Goal: Information Seeking & Learning: Compare options

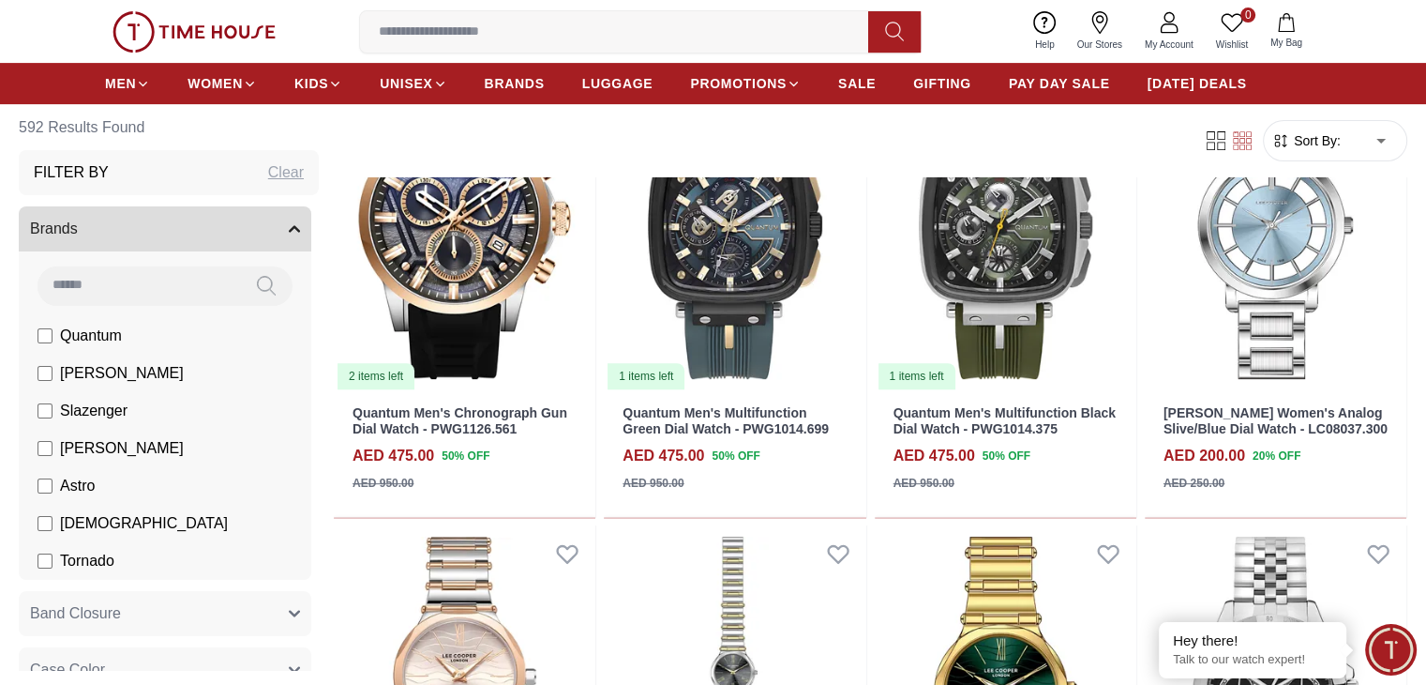
scroll to position [656, 0]
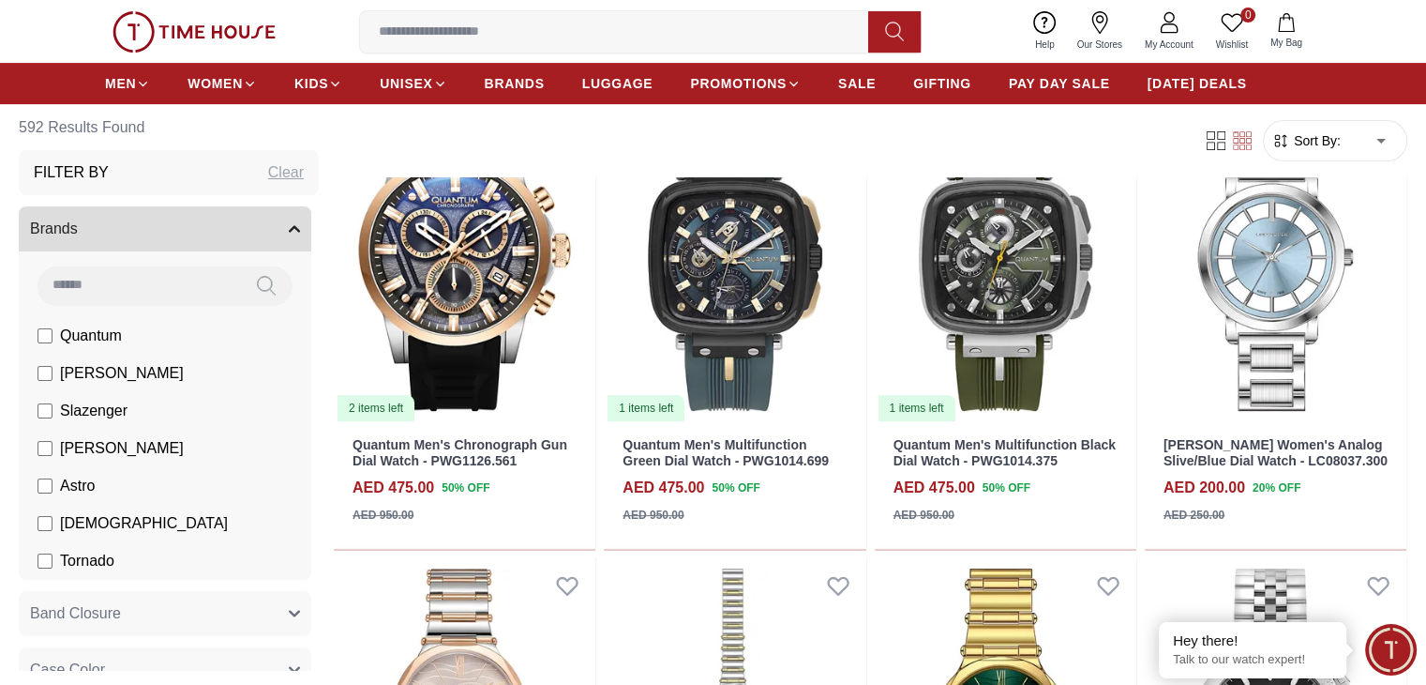
click at [122, 338] on span "Quantum" at bounding box center [91, 335] width 62 height 23
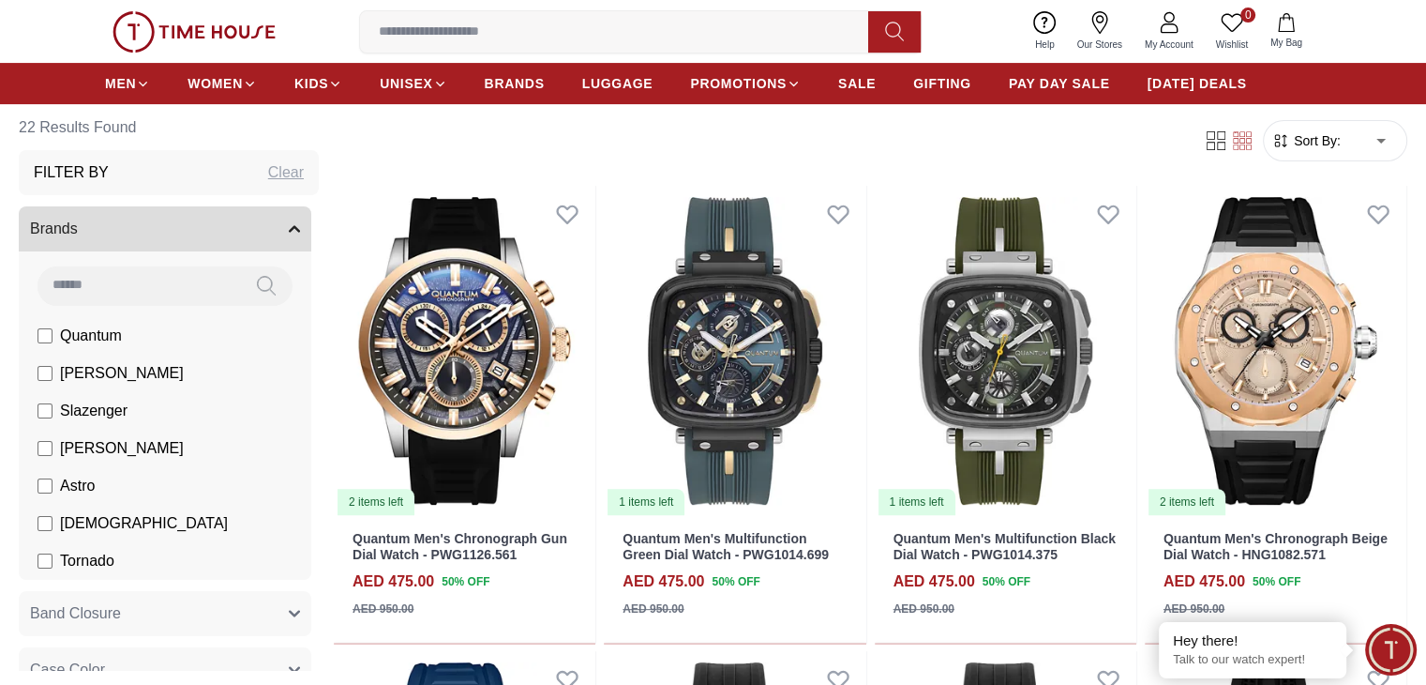
scroll to position [94, 0]
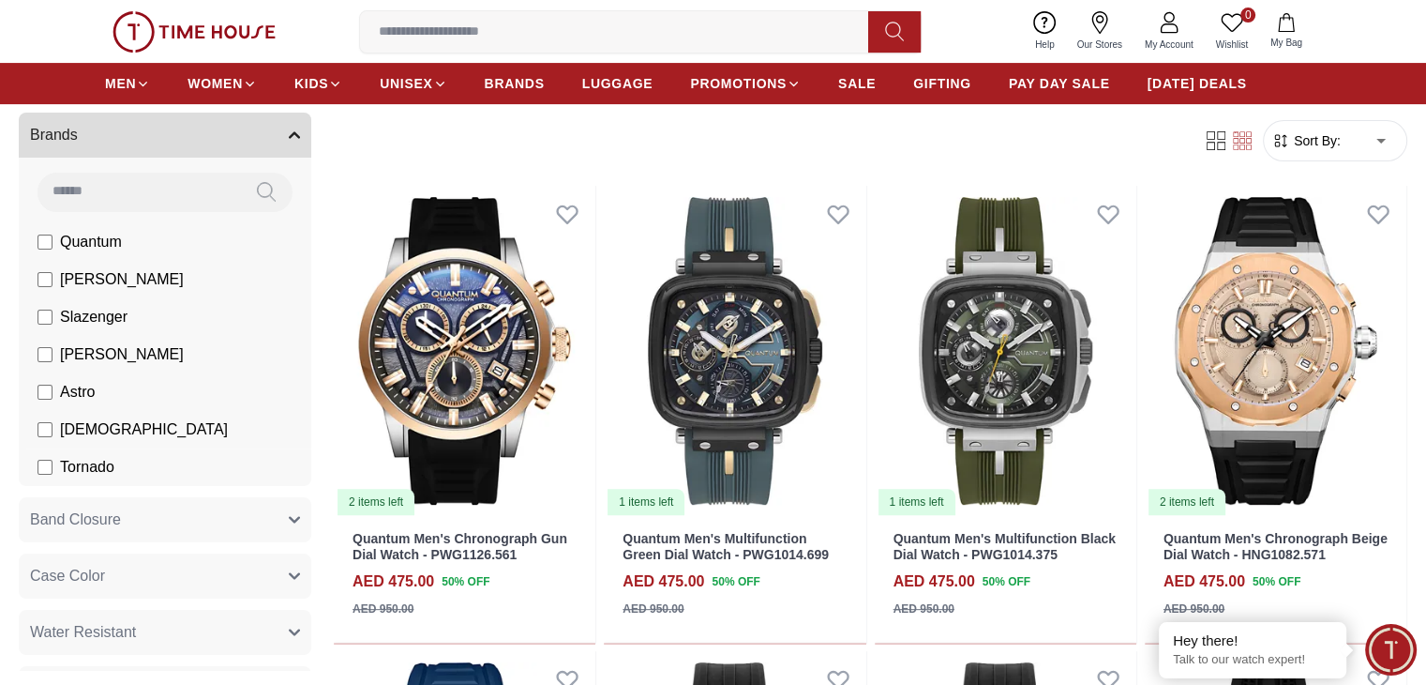
click at [180, 430] on span "Ecstacy" at bounding box center [144, 429] width 168 height 23
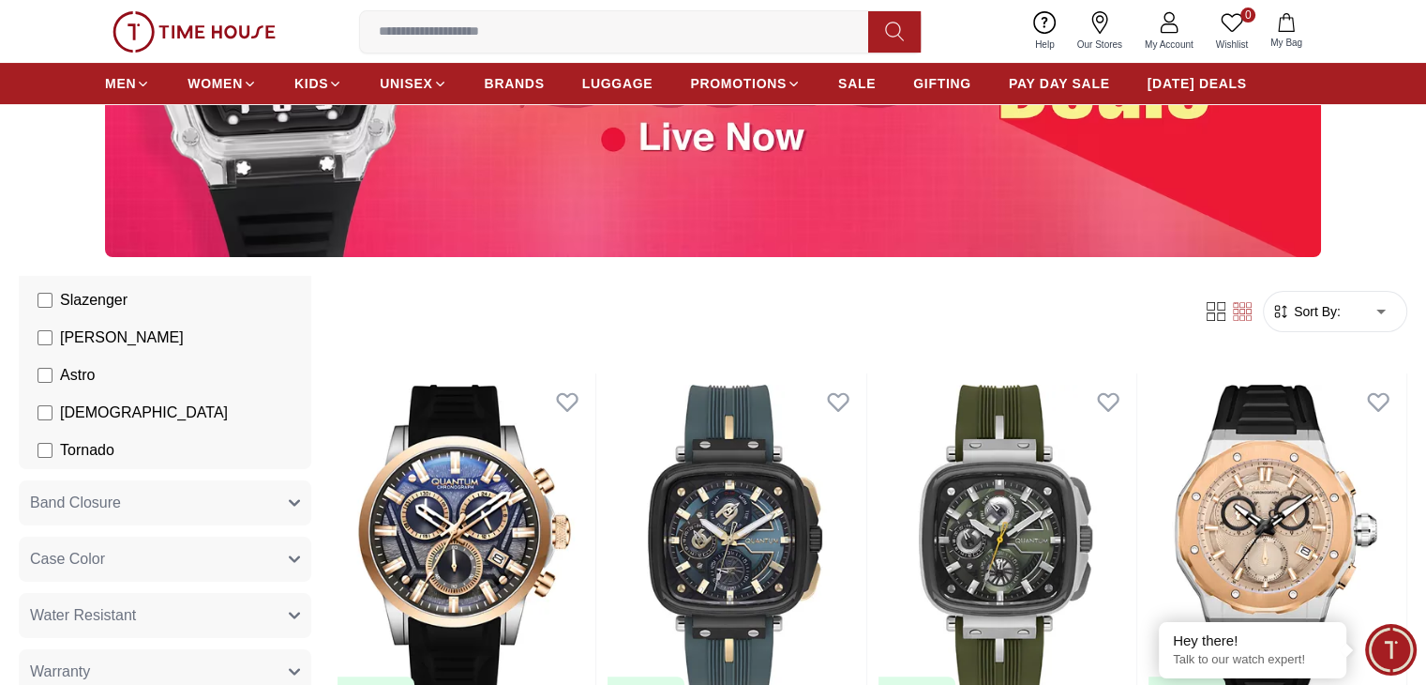
scroll to position [188, 0]
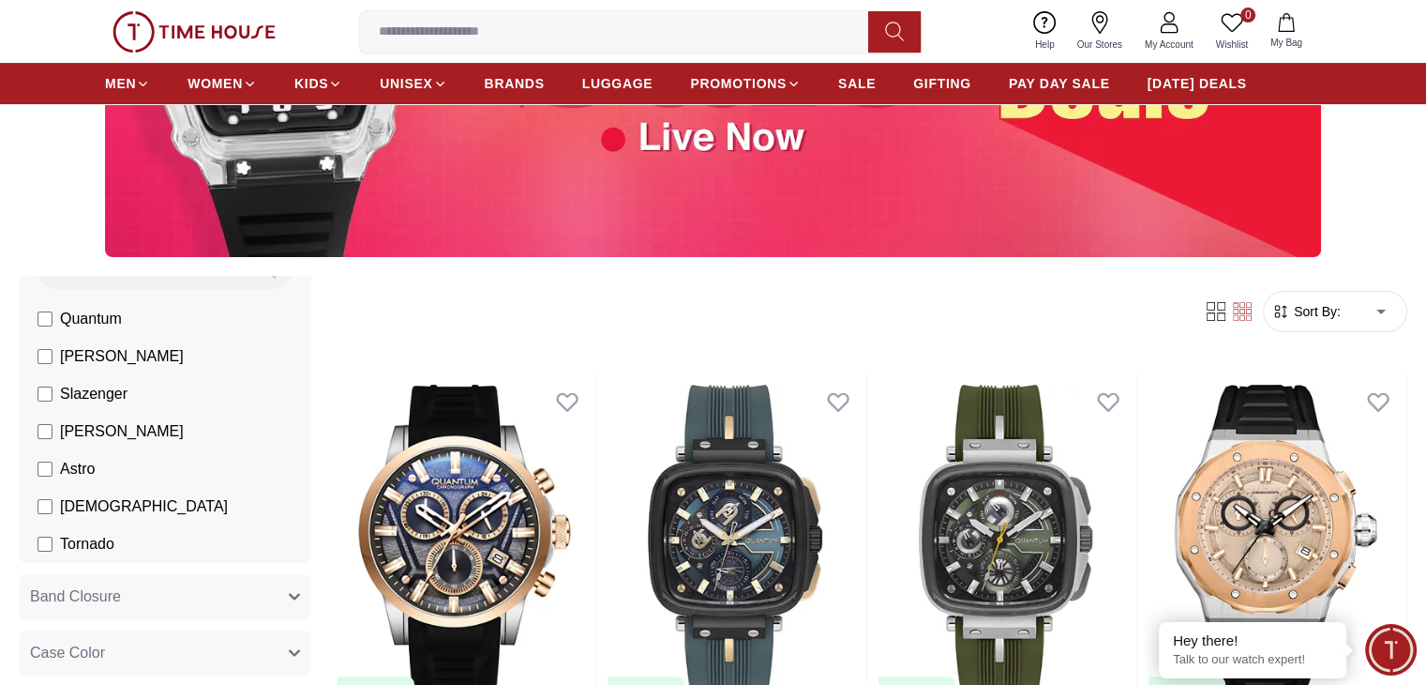
click at [184, 429] on span "[PERSON_NAME]" at bounding box center [122, 431] width 124 height 23
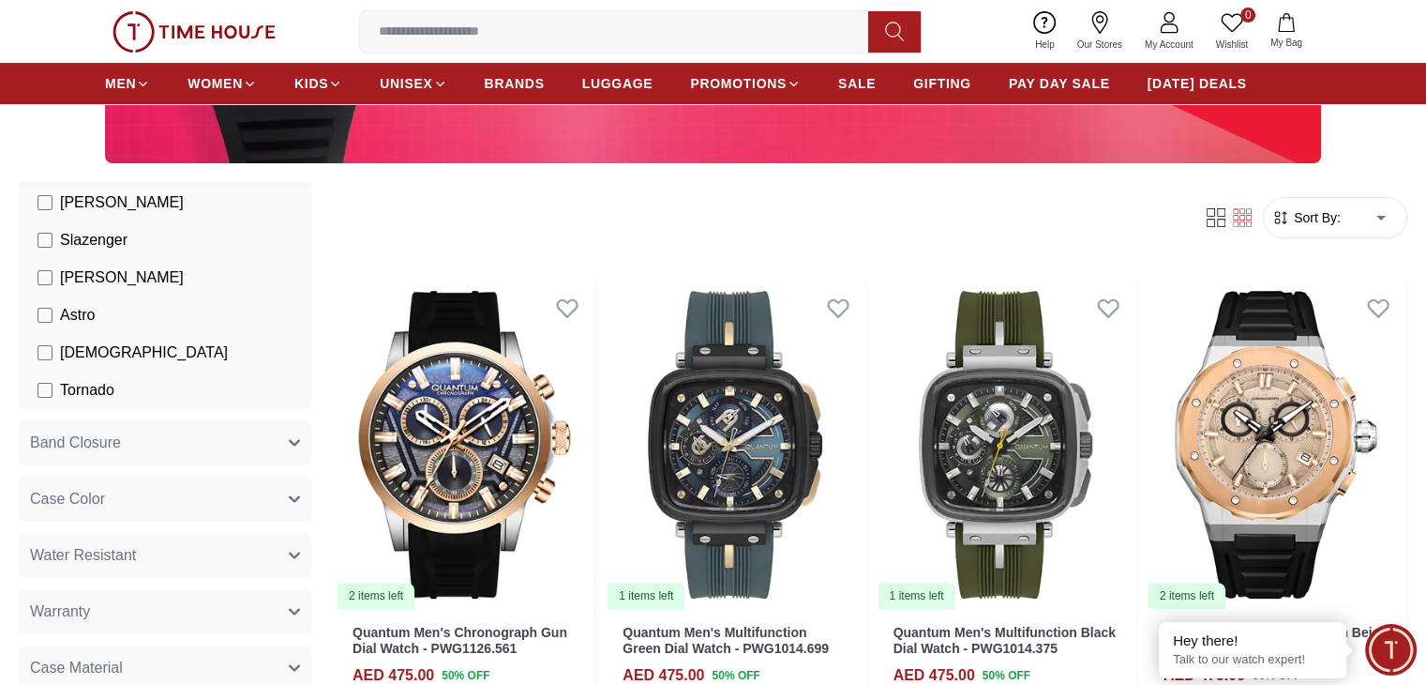
scroll to position [281, 0]
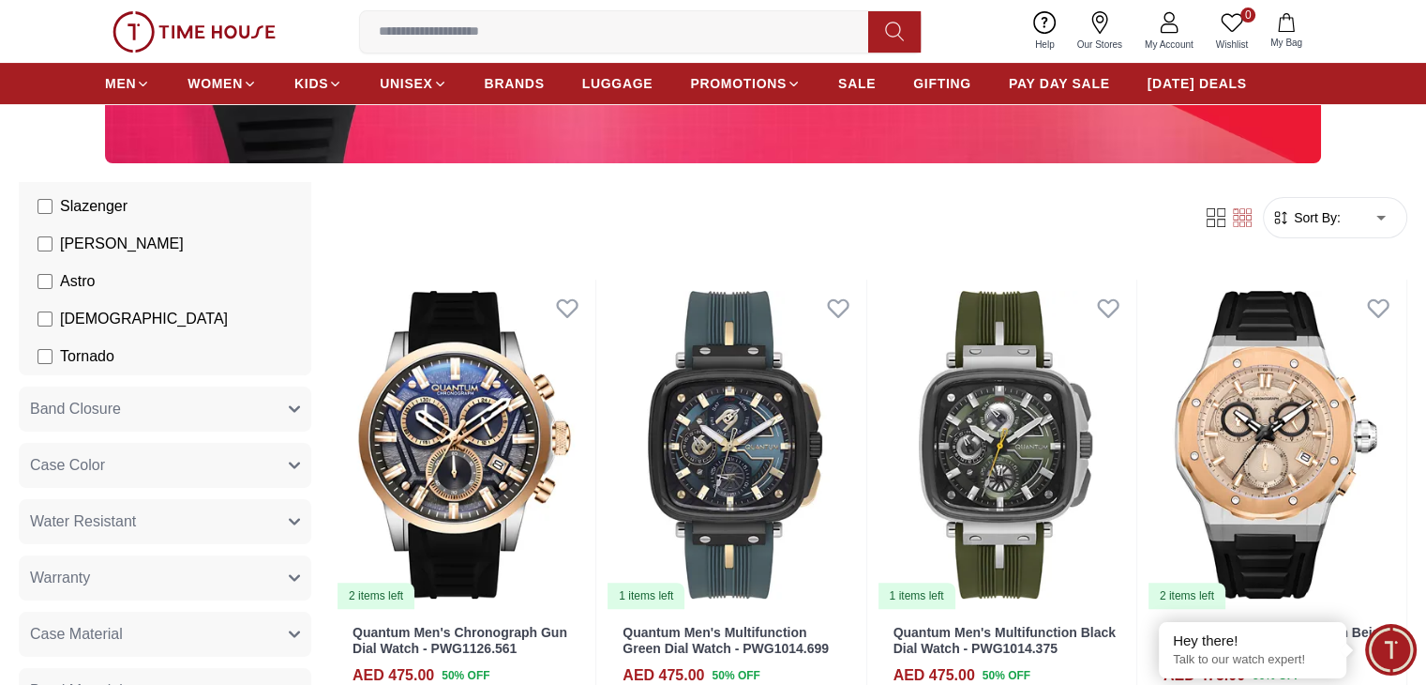
click at [114, 363] on span "Tornado" at bounding box center [87, 356] width 54 height 23
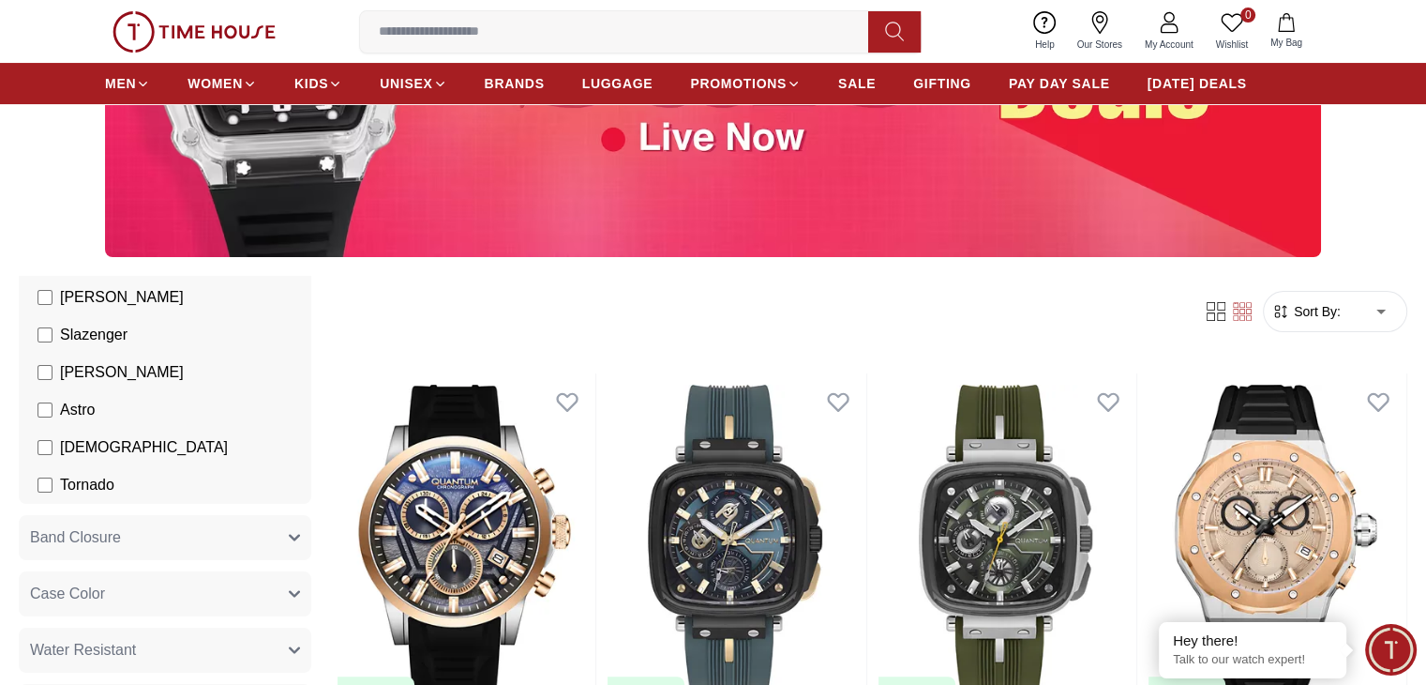
scroll to position [188, 0]
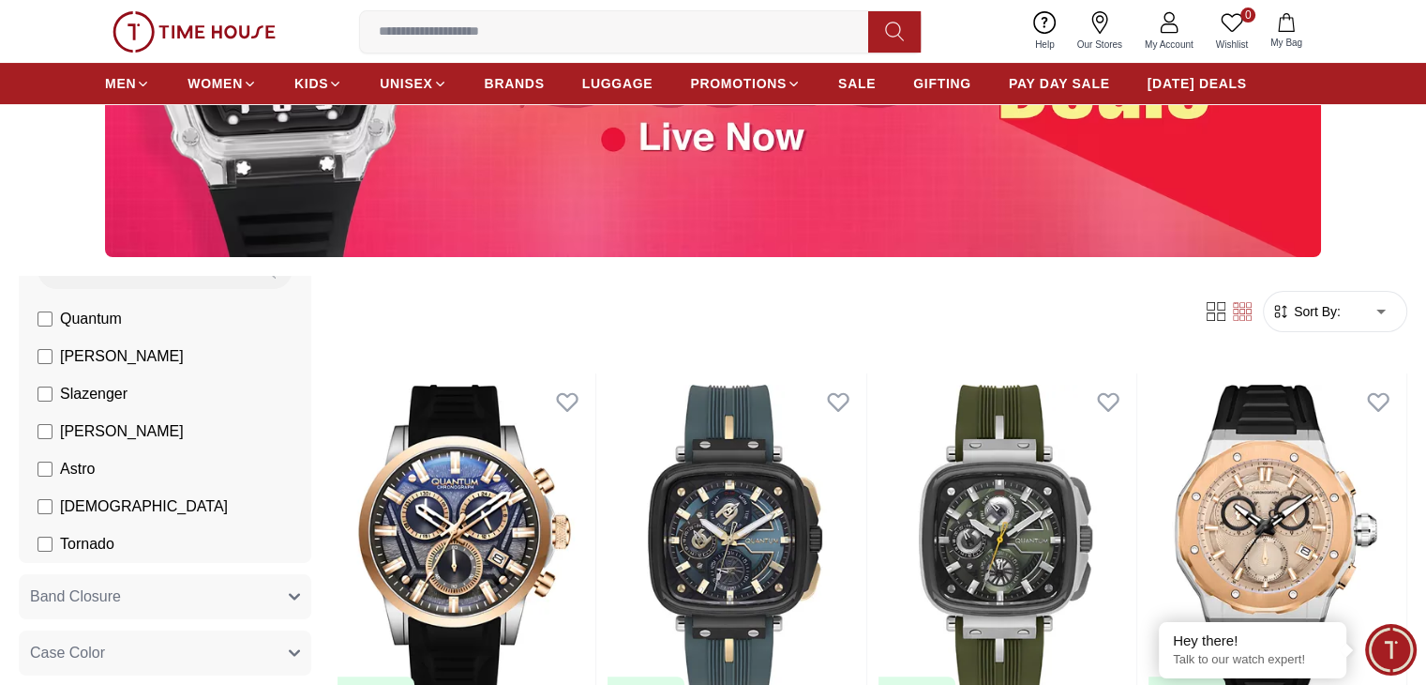
click at [95, 460] on span "Astro" at bounding box center [77, 469] width 35 height 23
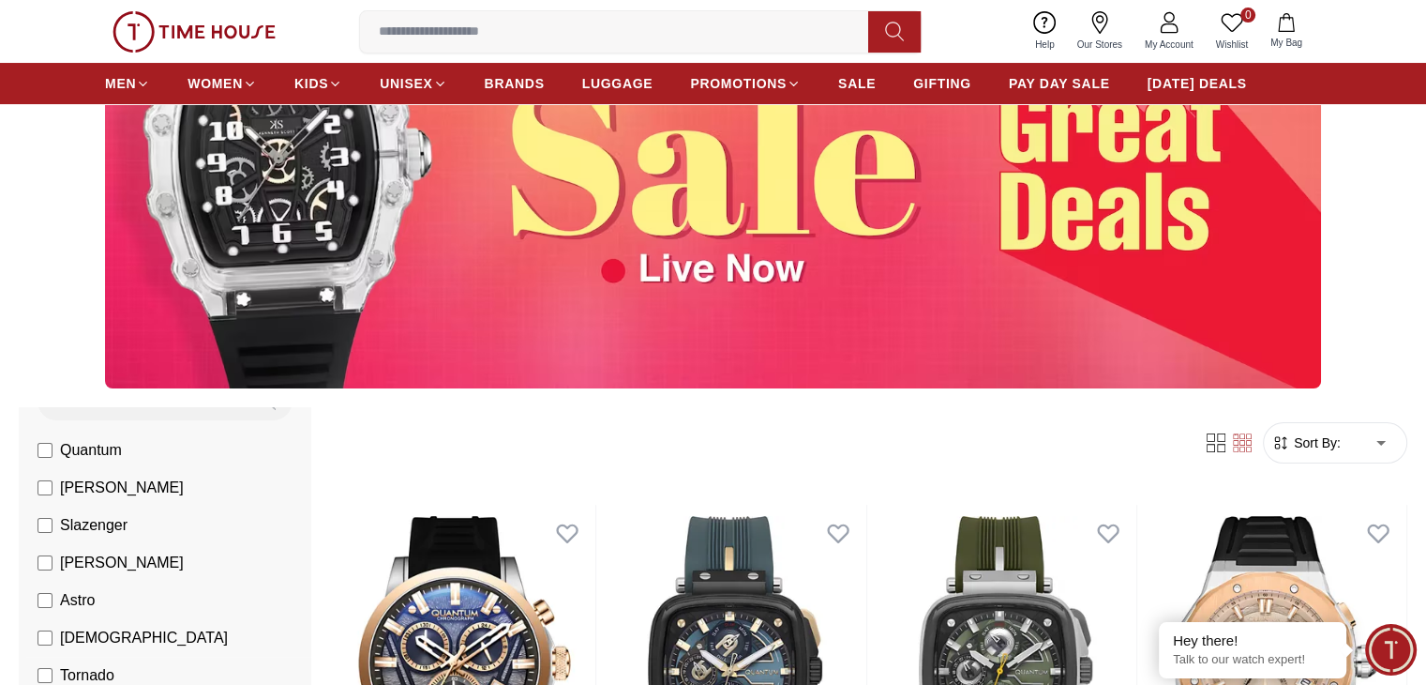
scroll to position [469, 0]
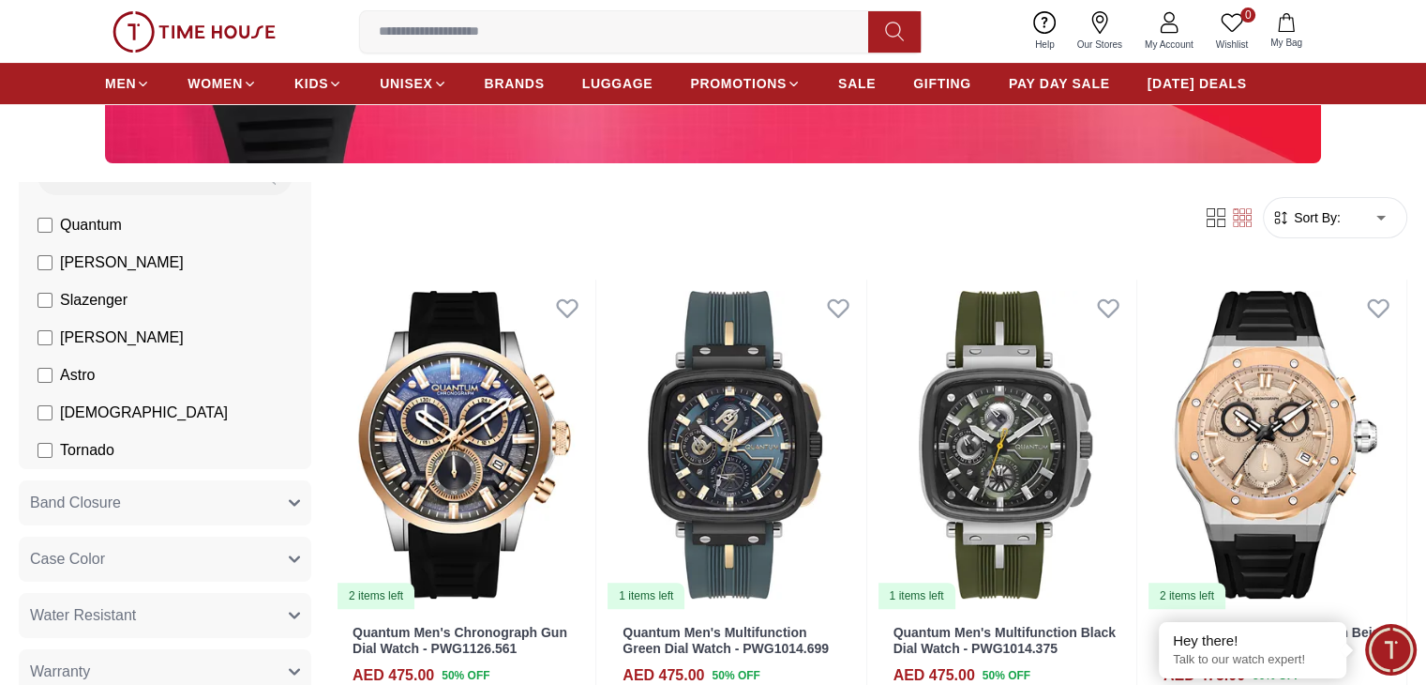
click at [128, 306] on span "Slazenger" at bounding box center [94, 300] width 68 height 23
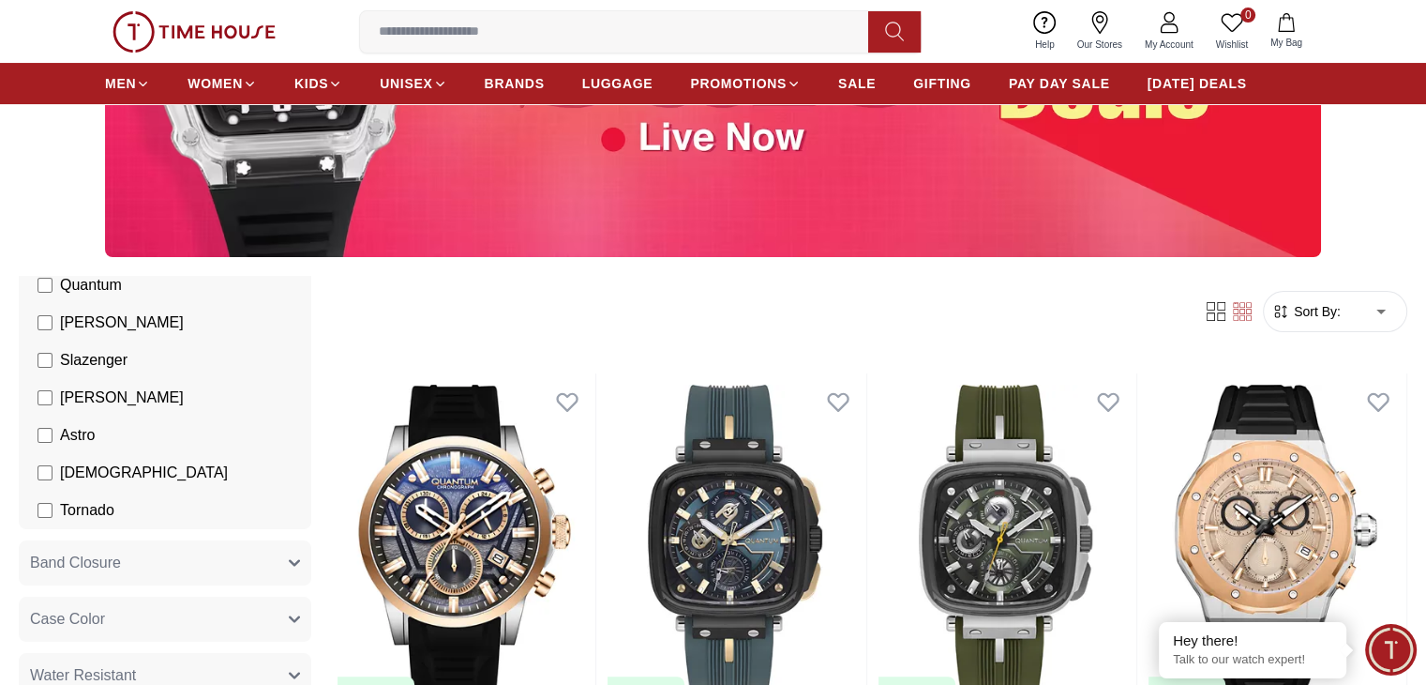
scroll to position [281, 0]
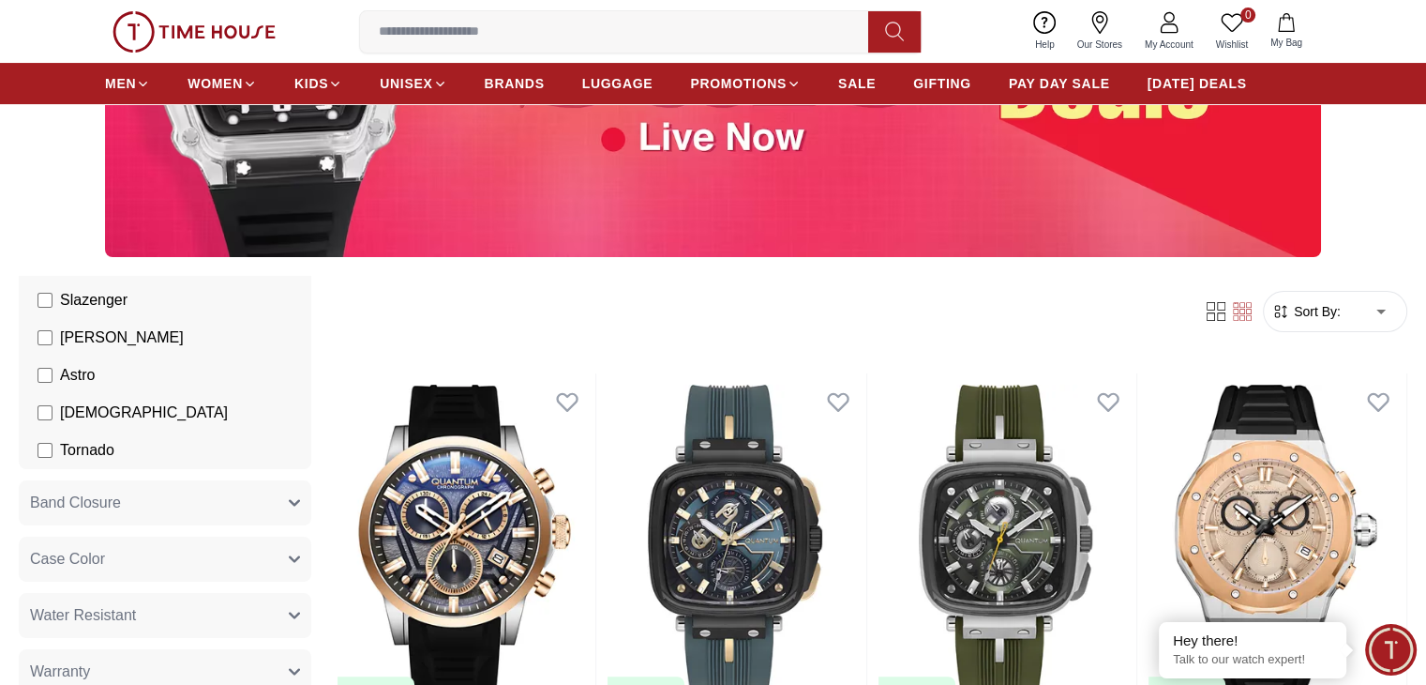
click at [211, 504] on button "Band Closure" at bounding box center [165, 502] width 293 height 45
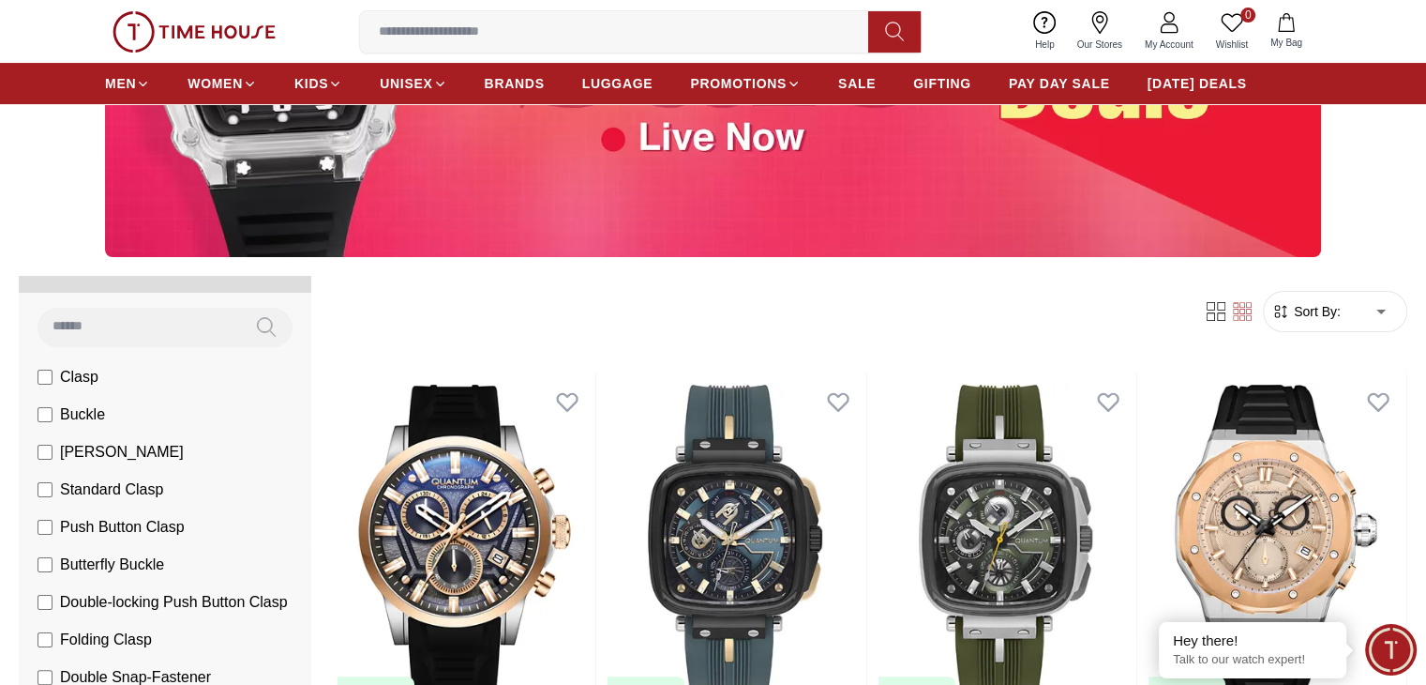
scroll to position [563, 0]
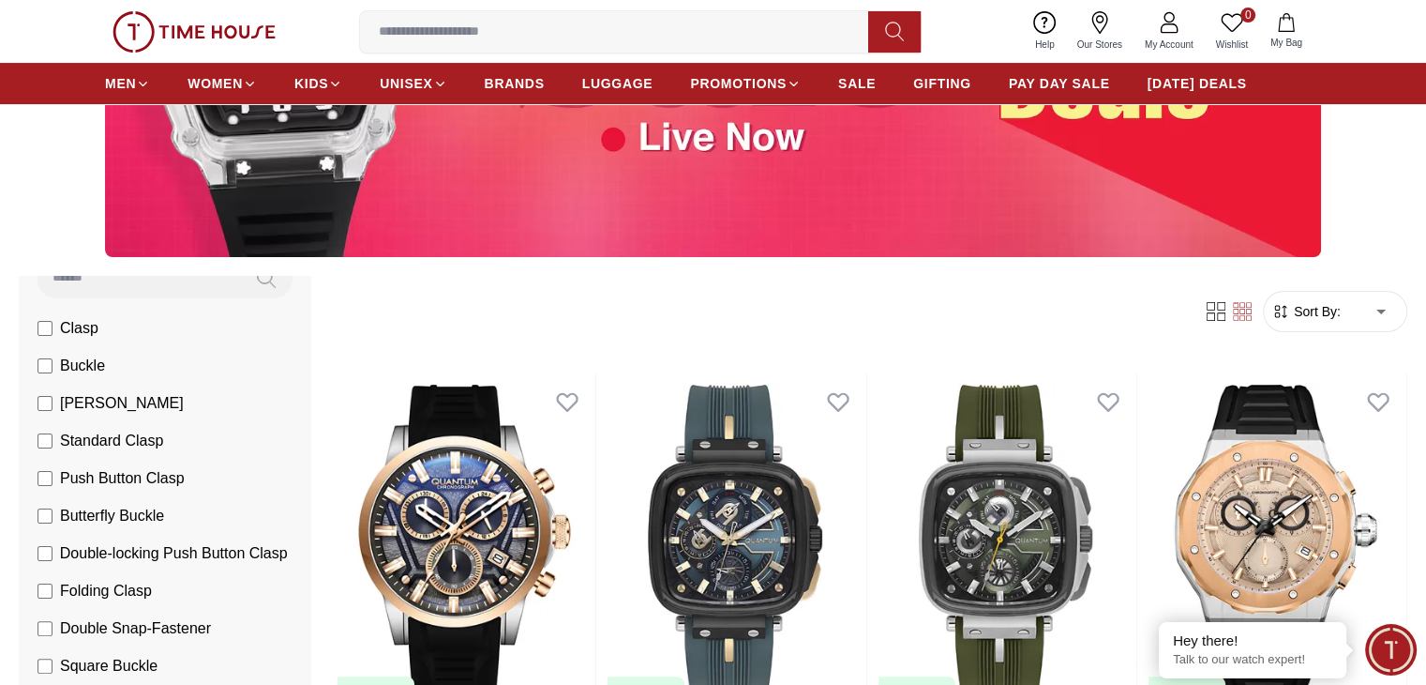
click at [105, 373] on span "Buckle" at bounding box center [82, 365] width 45 height 23
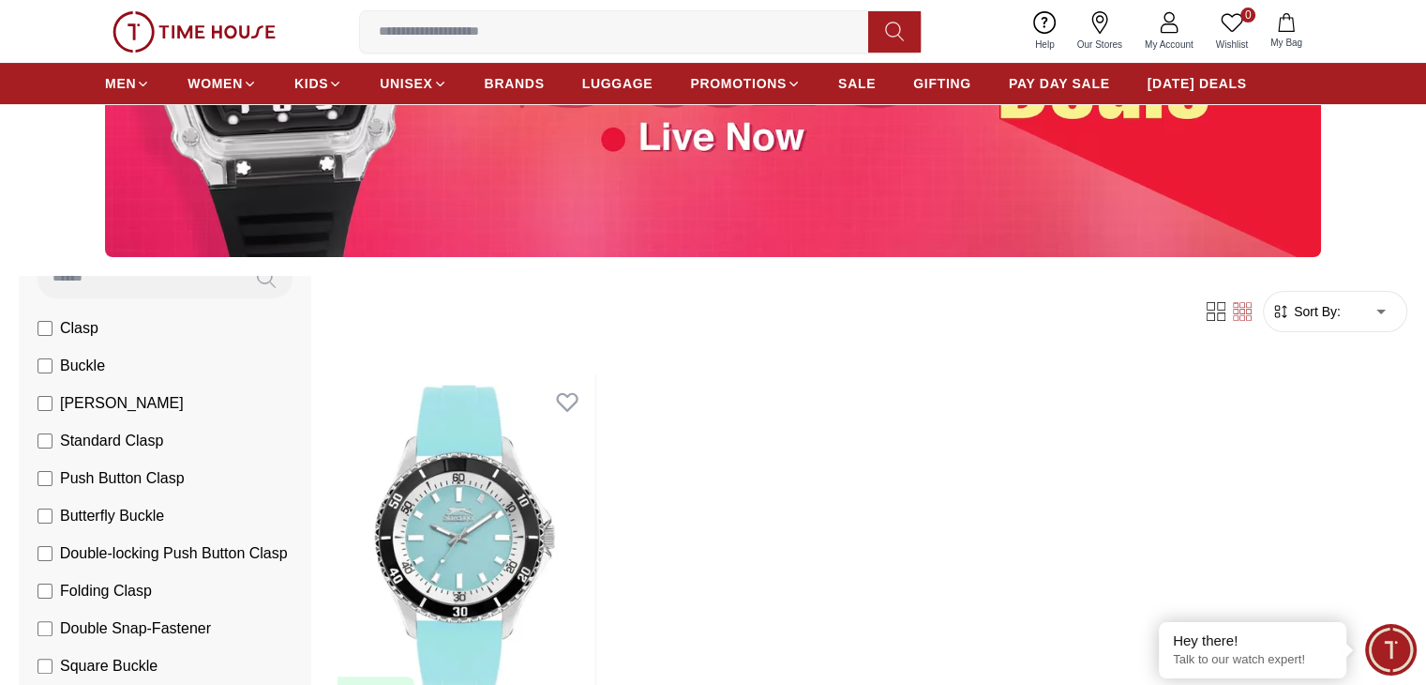
click at [105, 372] on span "Buckle" at bounding box center [82, 365] width 45 height 23
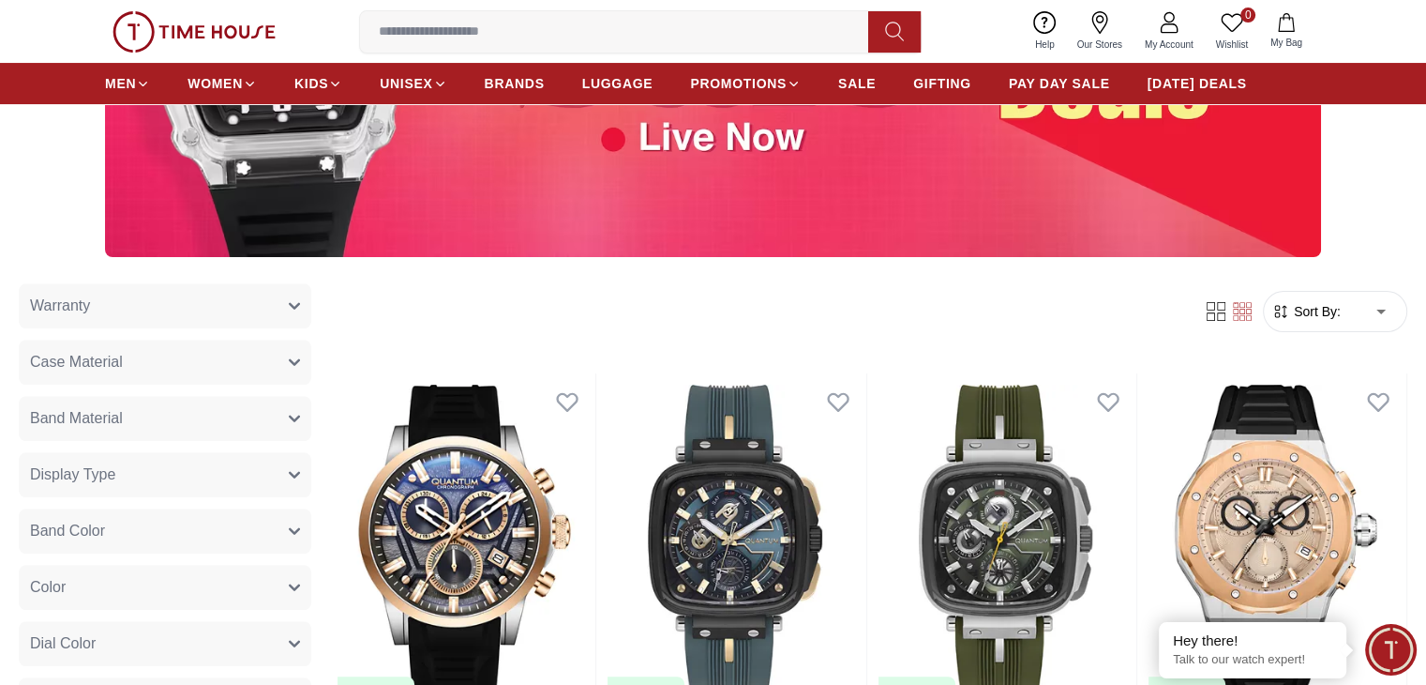
scroll to position [1594, 0]
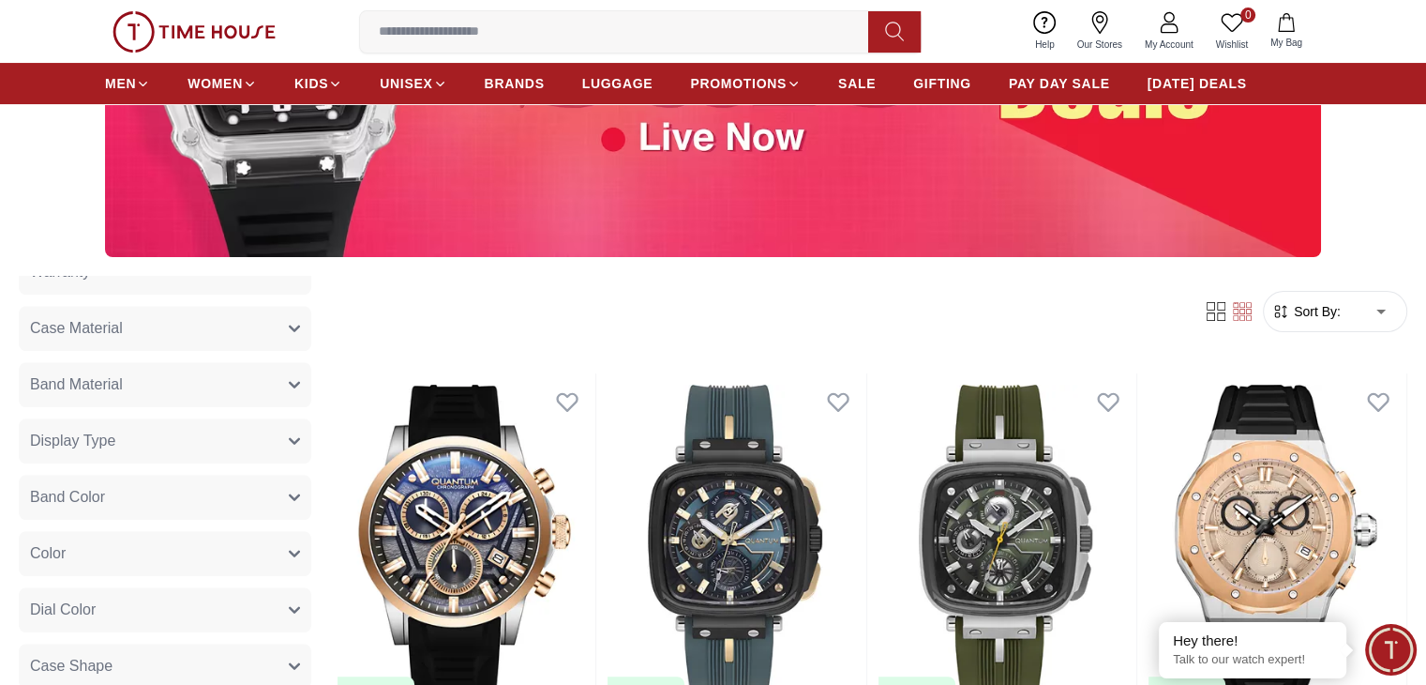
click at [281, 351] on button "Case Material" at bounding box center [165, 328] width 293 height 45
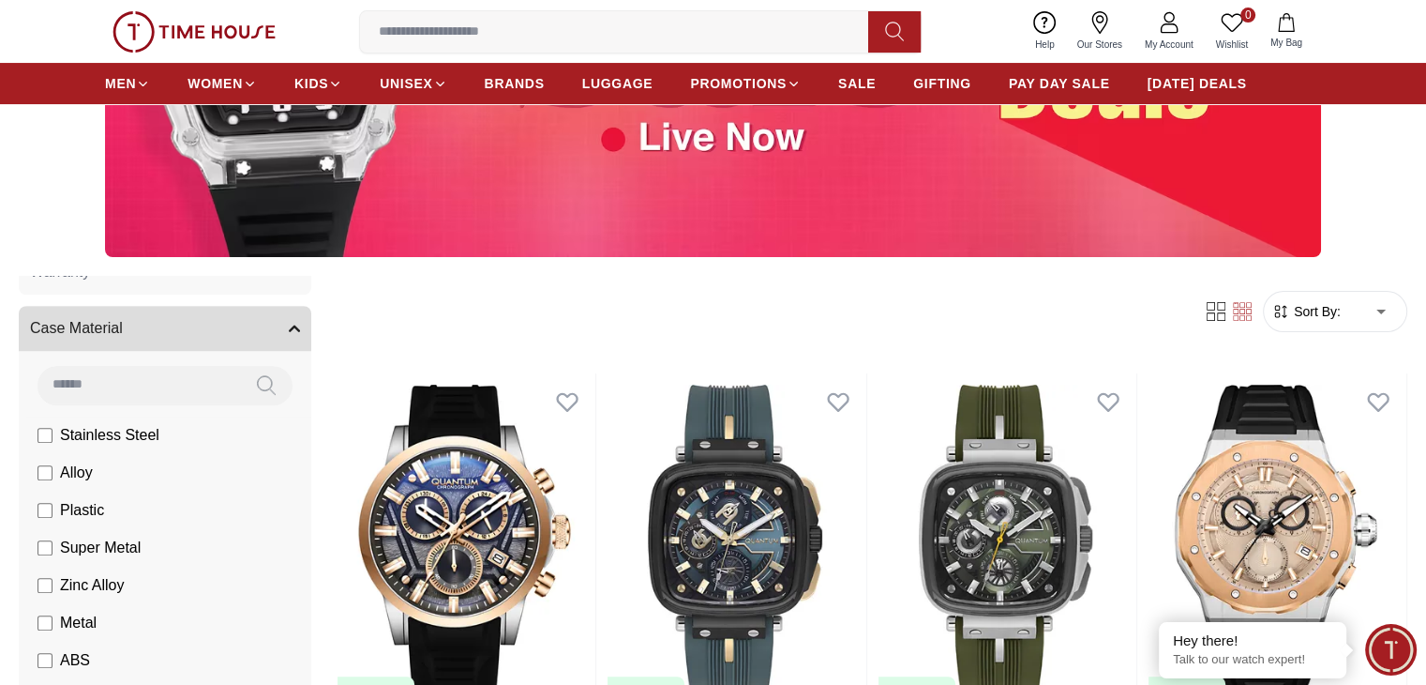
click at [159, 446] on span "Stainless Steel" at bounding box center [109, 435] width 99 height 23
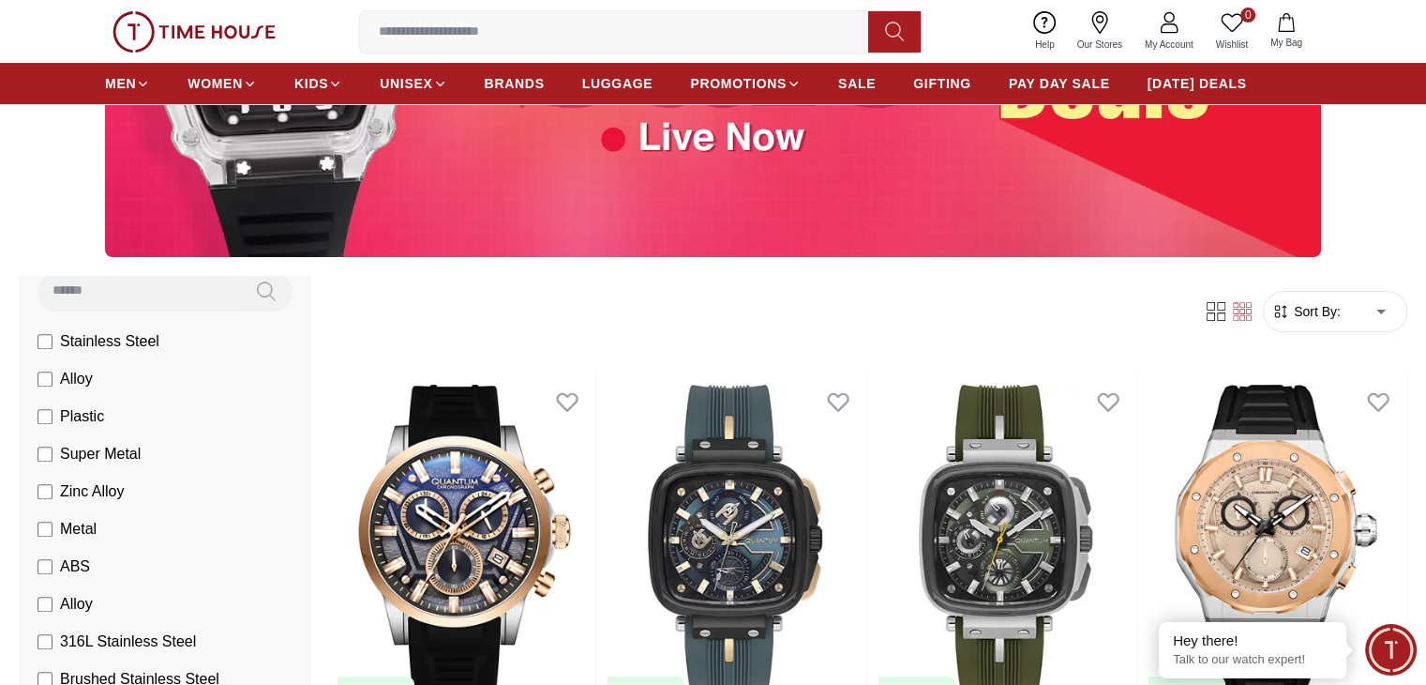
click at [159, 353] on span "Stainless Steel" at bounding box center [109, 341] width 99 height 23
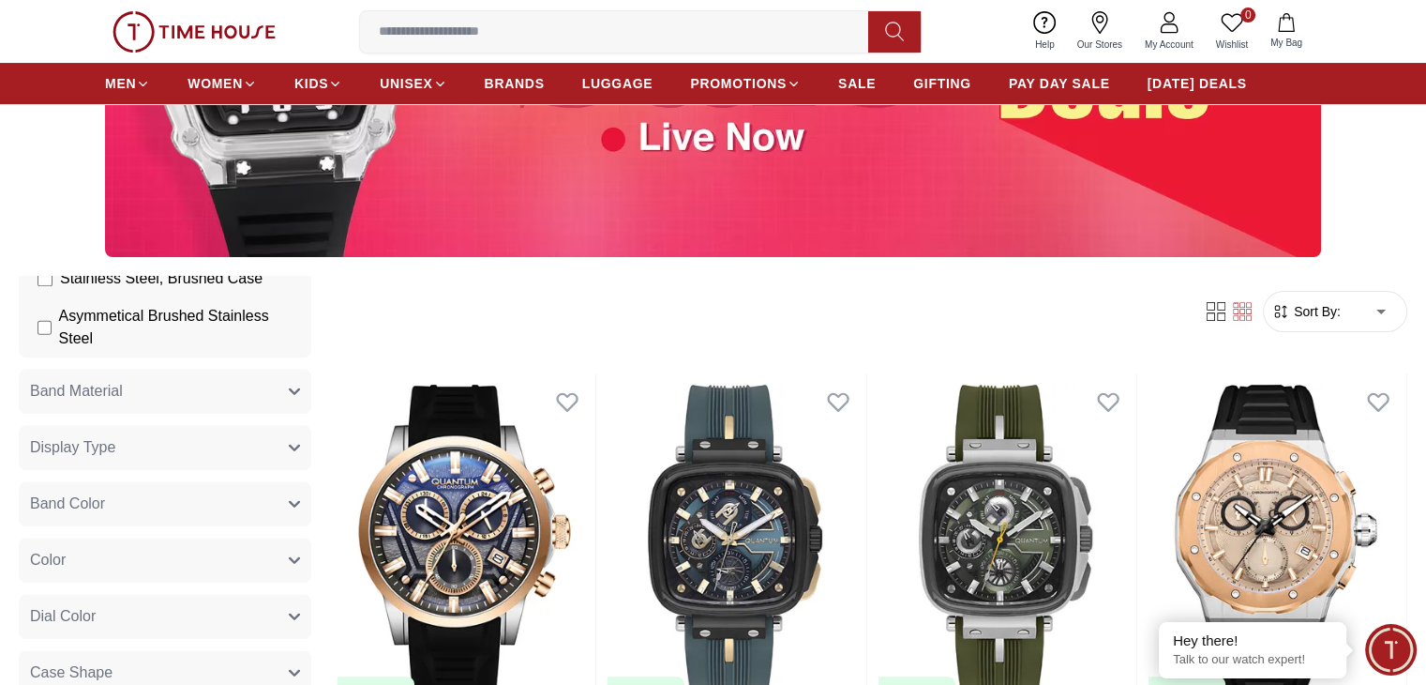
scroll to position [2250, 0]
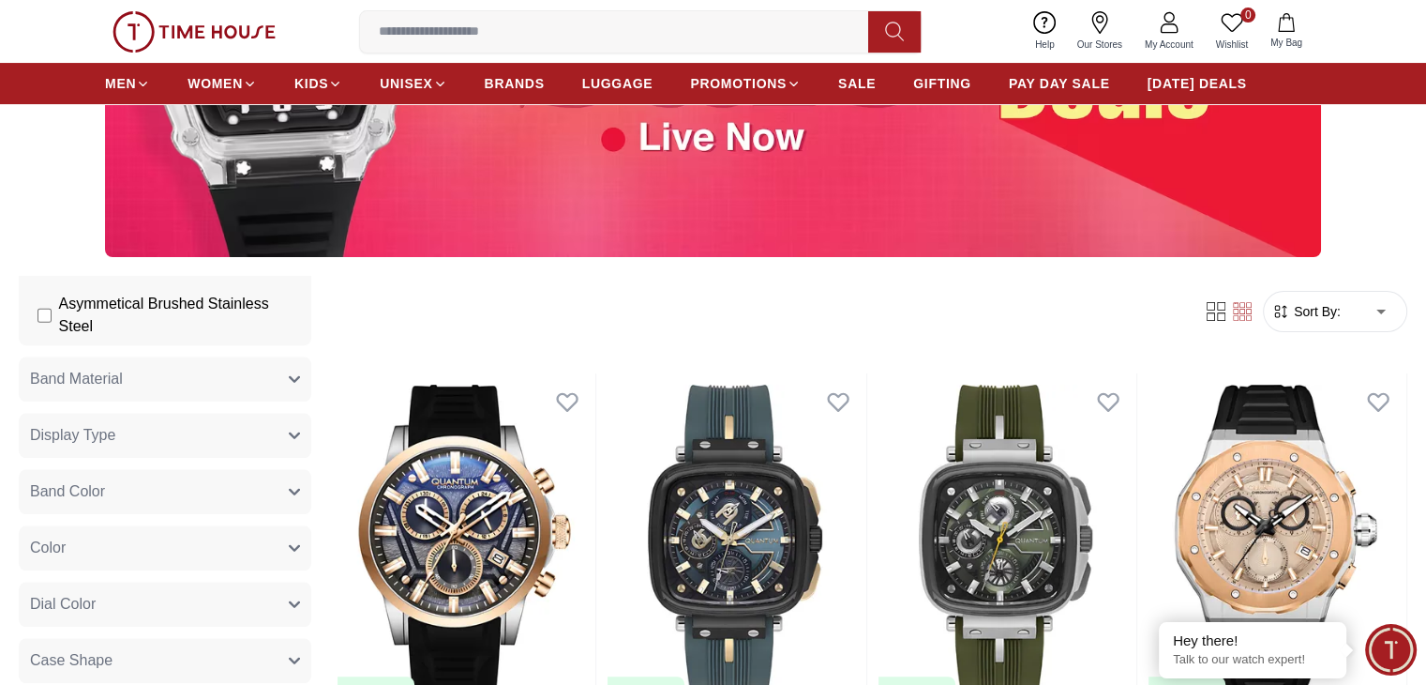
click at [233, 401] on button "Band Material" at bounding box center [165, 378] width 293 height 45
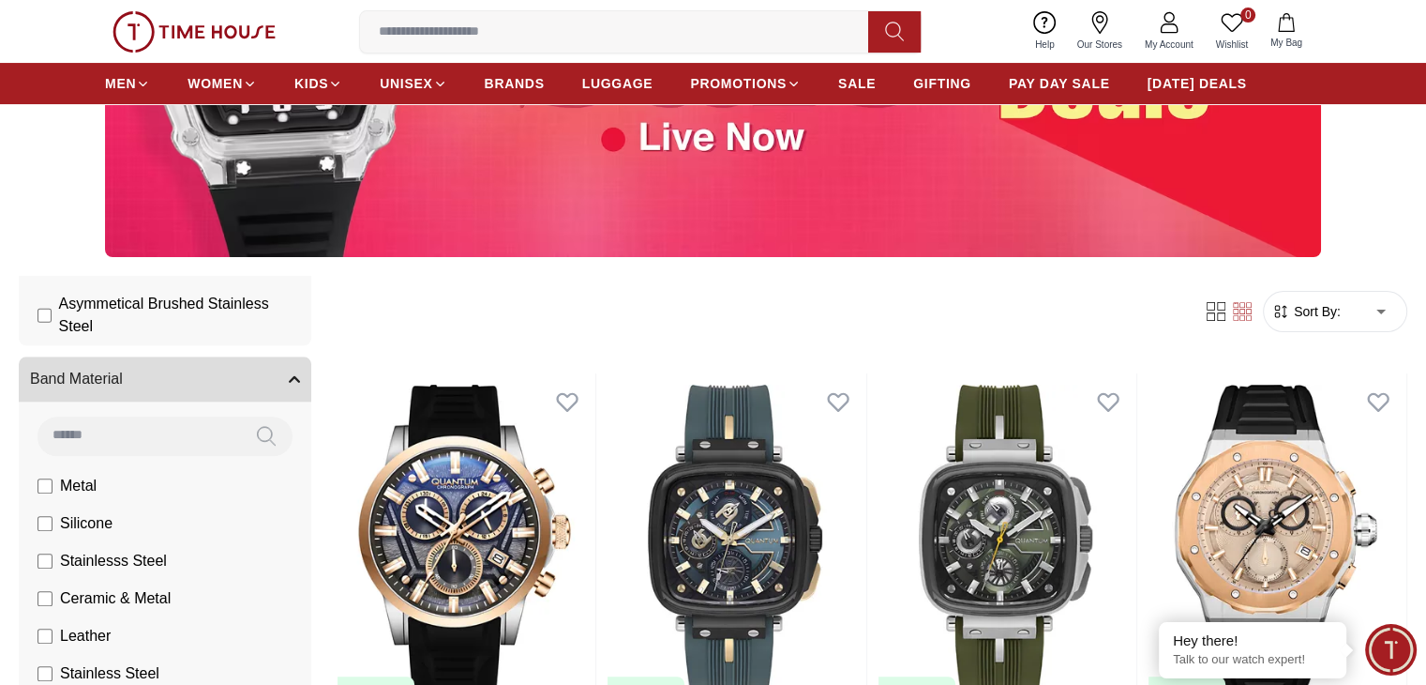
scroll to position [2344, 0]
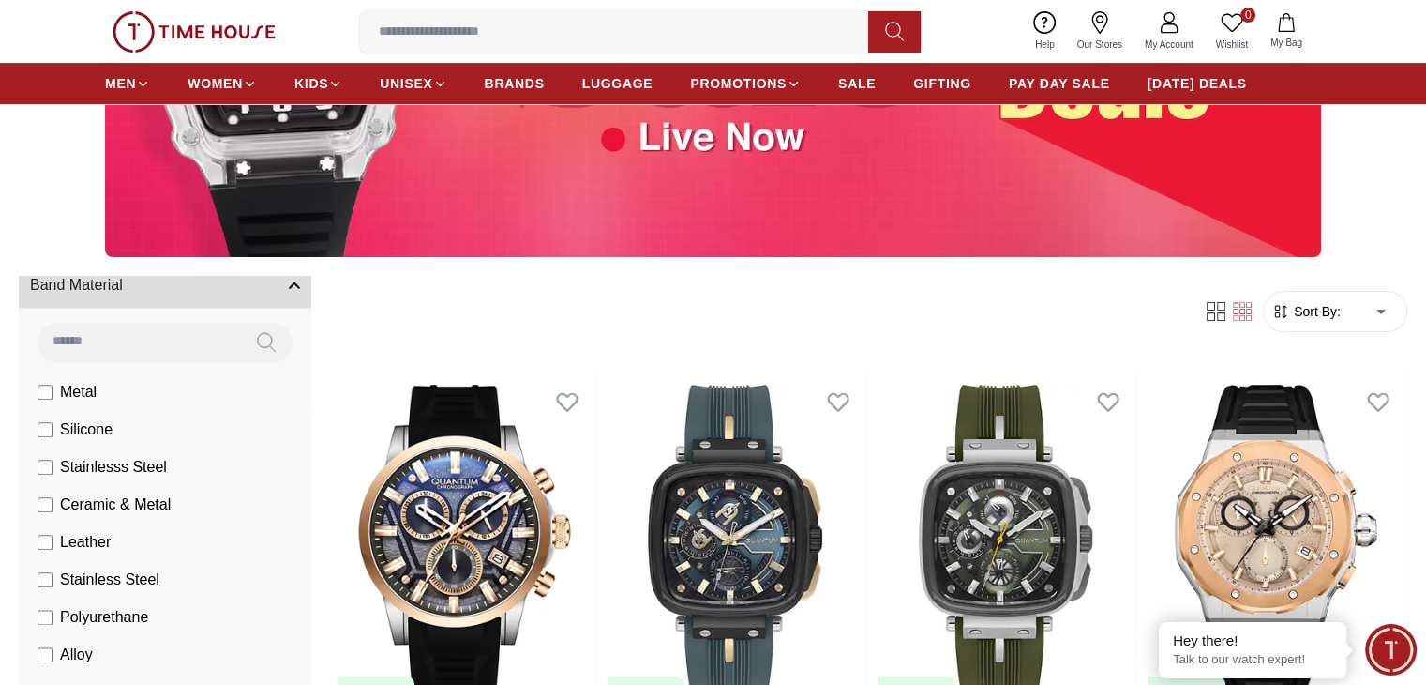
click at [97, 403] on span "Metal" at bounding box center [78, 392] width 37 height 23
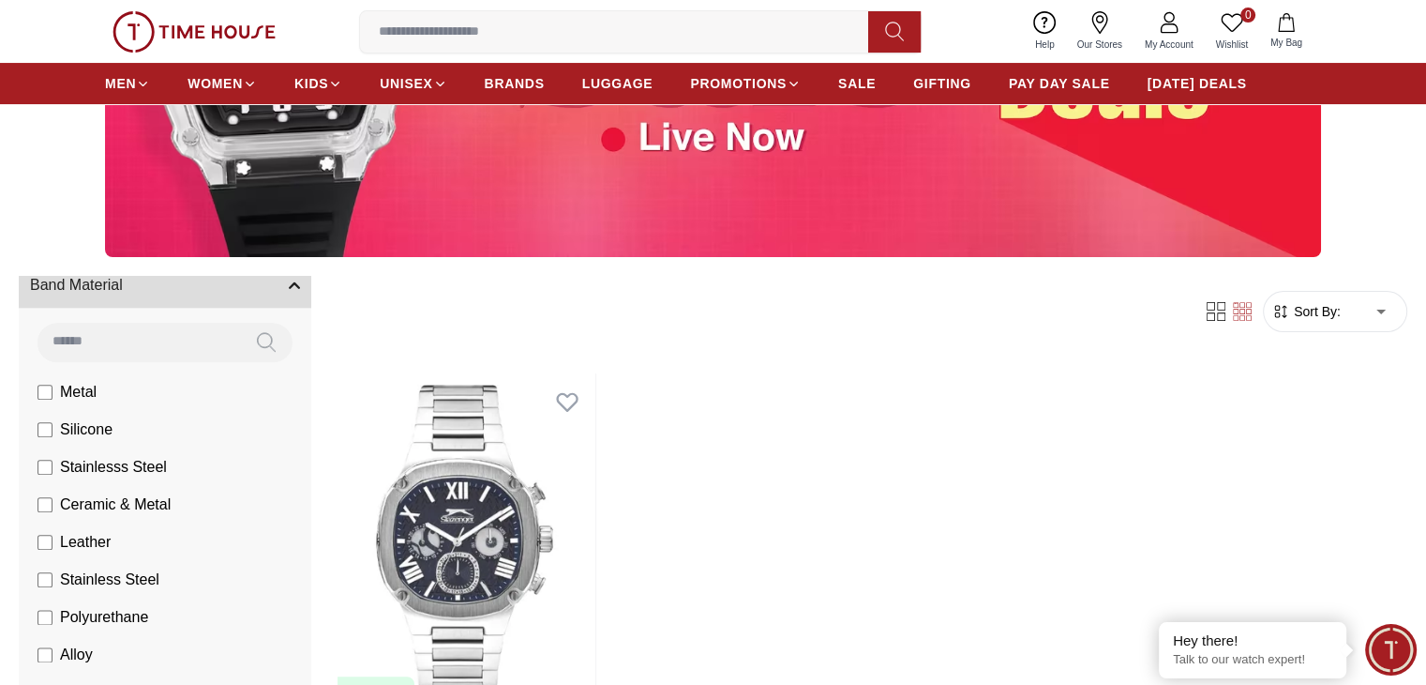
scroll to position [469, 0]
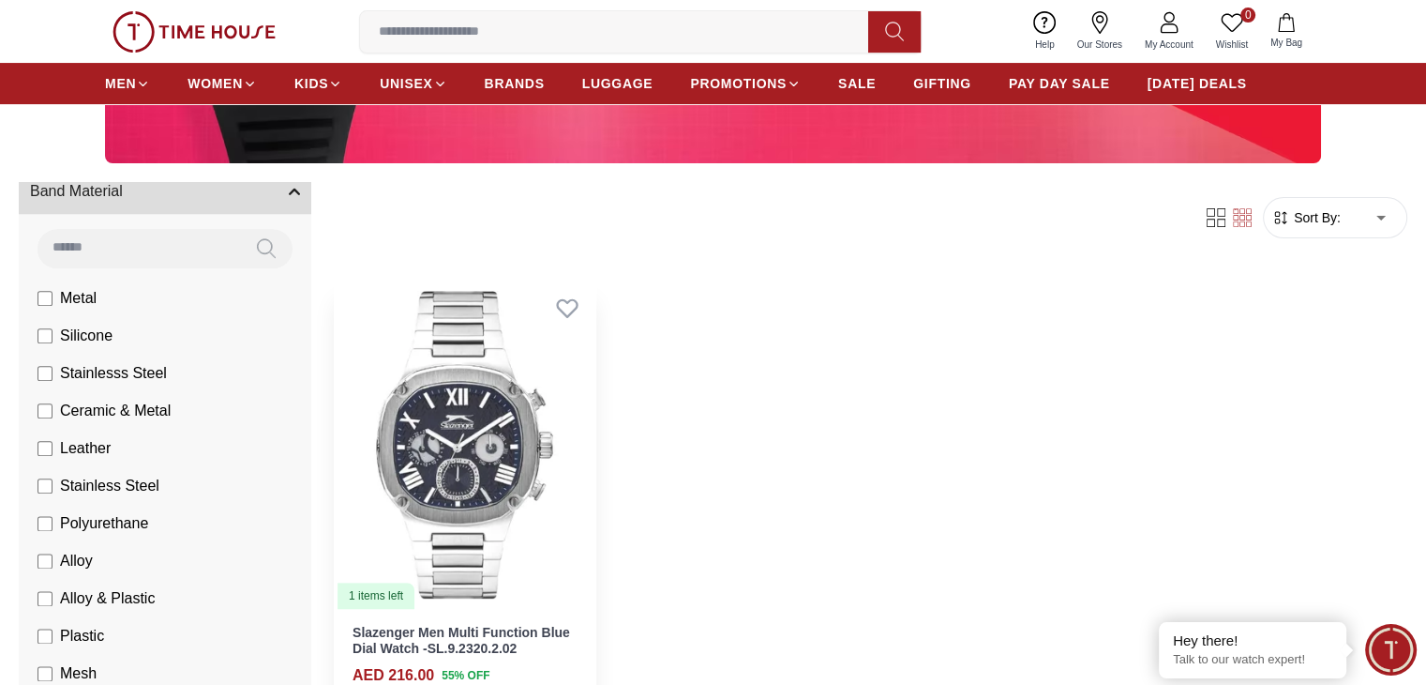
click at [525, 440] on img at bounding box center [465, 444] width 262 height 330
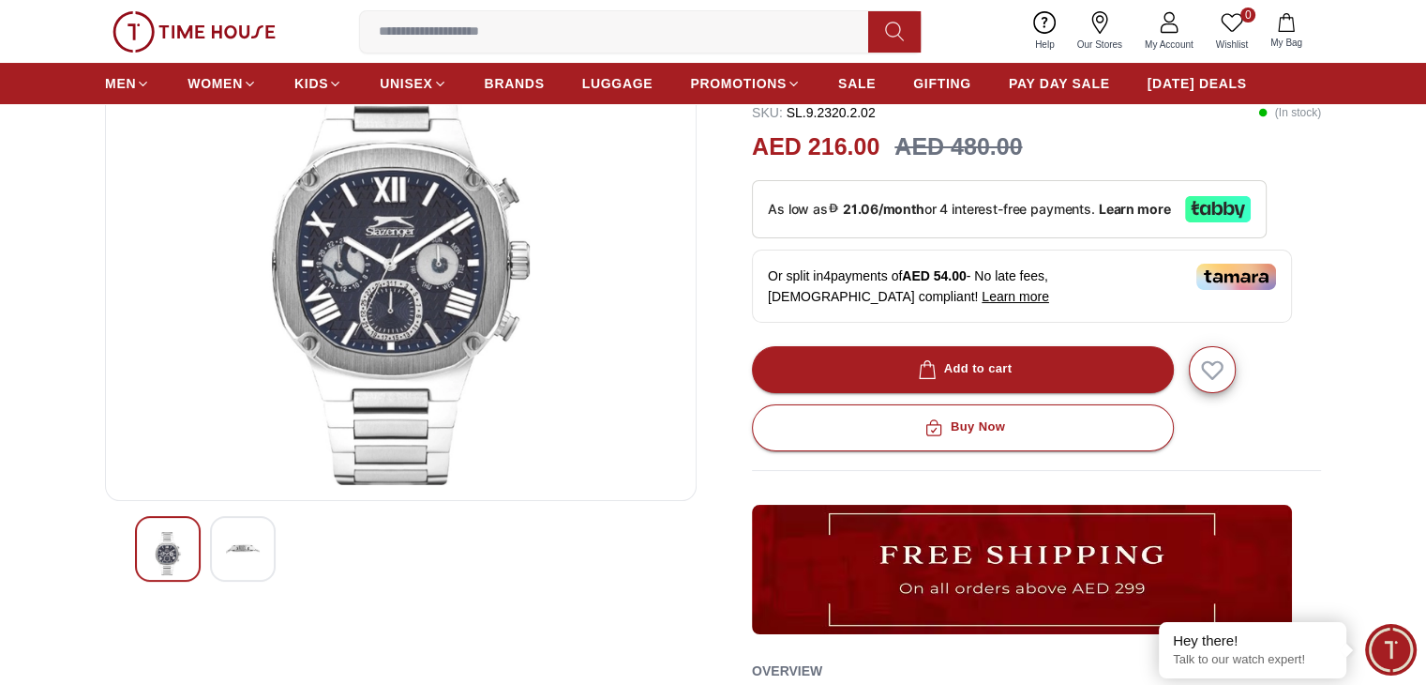
scroll to position [94, 0]
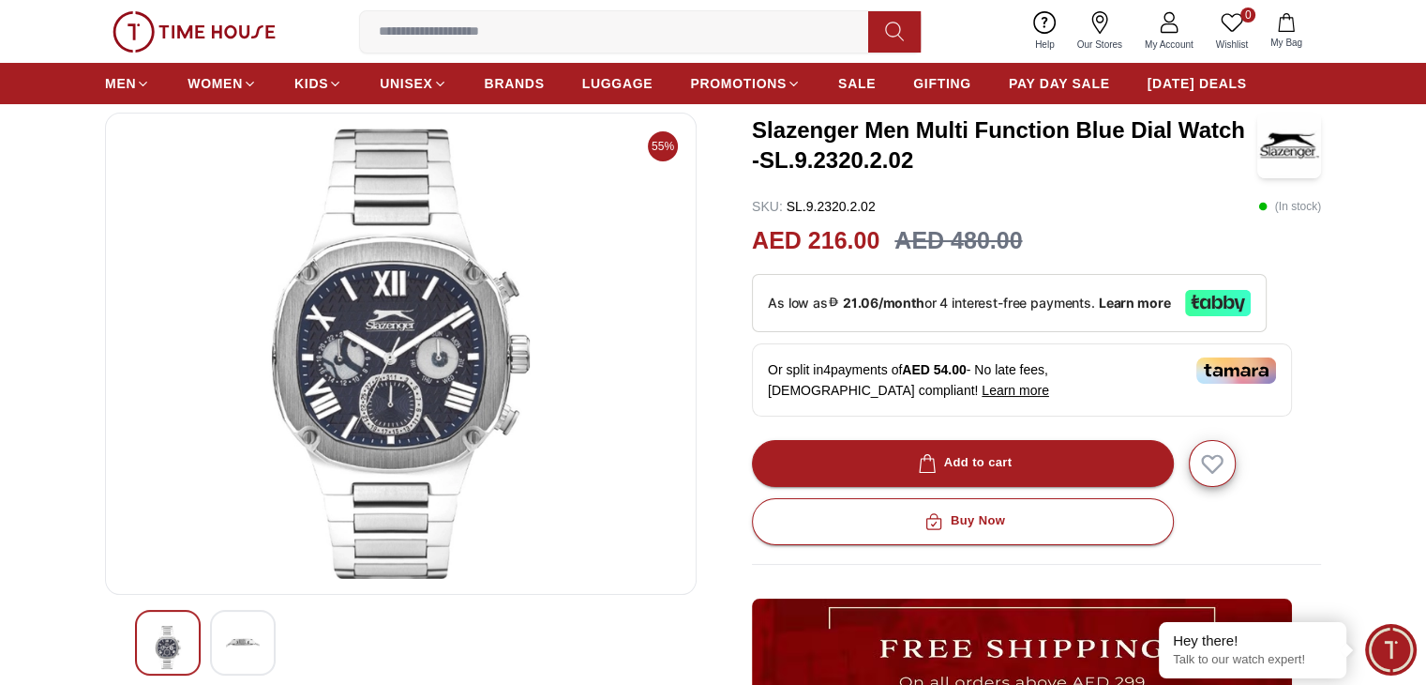
click at [255, 622] on div at bounding box center [243, 643] width 66 height 66
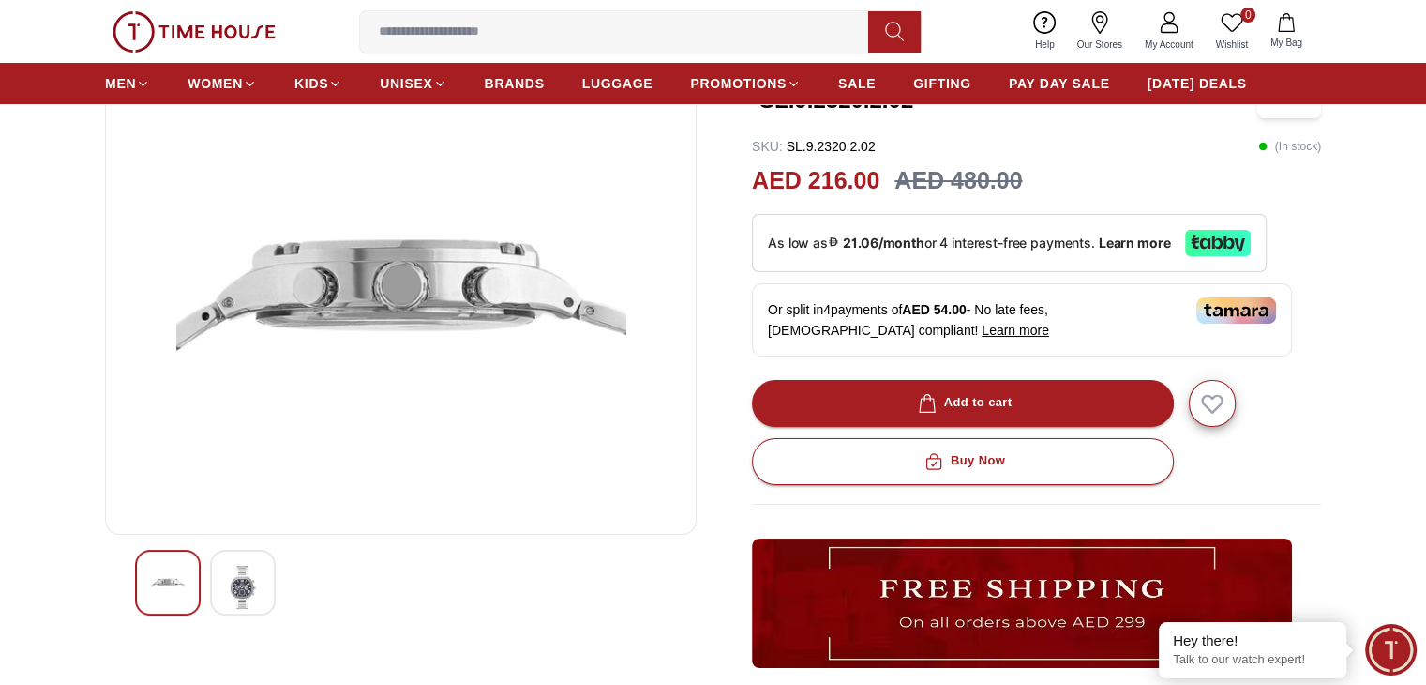
scroll to position [188, 0]
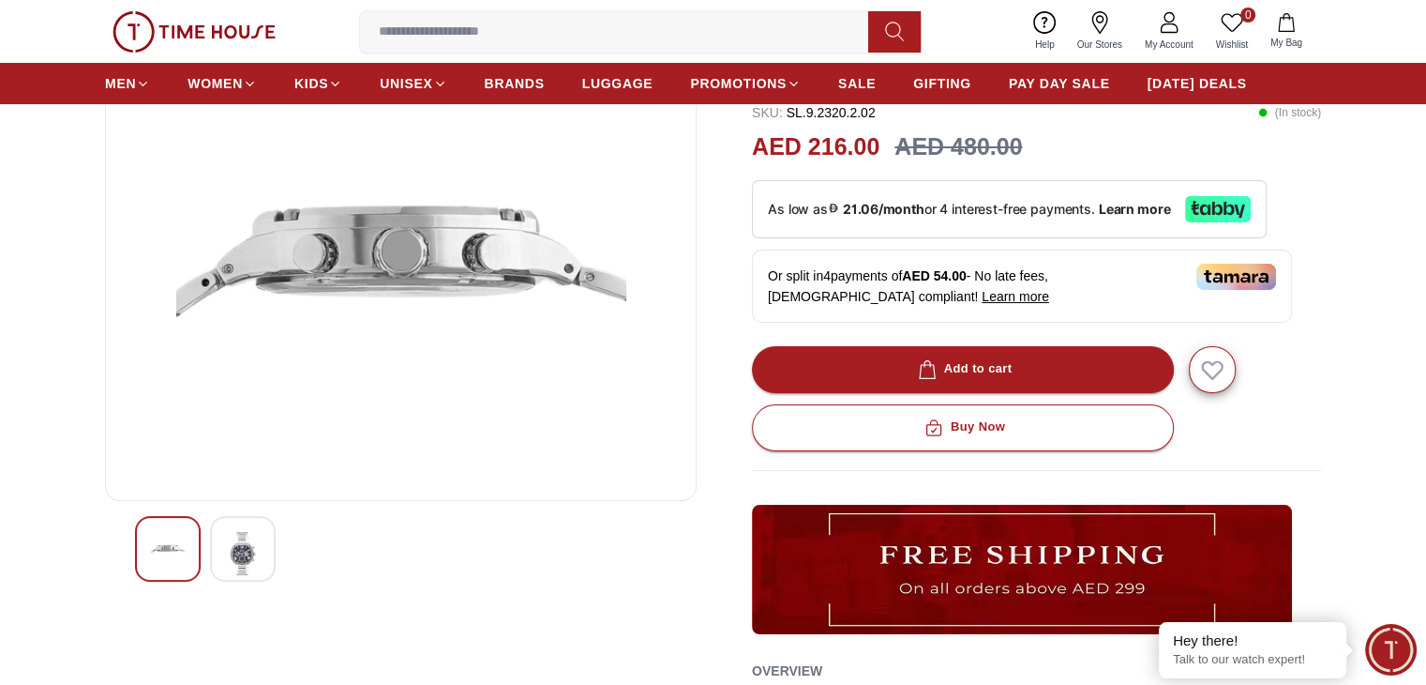
click at [166, 549] on img at bounding box center [168, 549] width 34 height 34
click at [237, 559] on img at bounding box center [243, 553] width 34 height 43
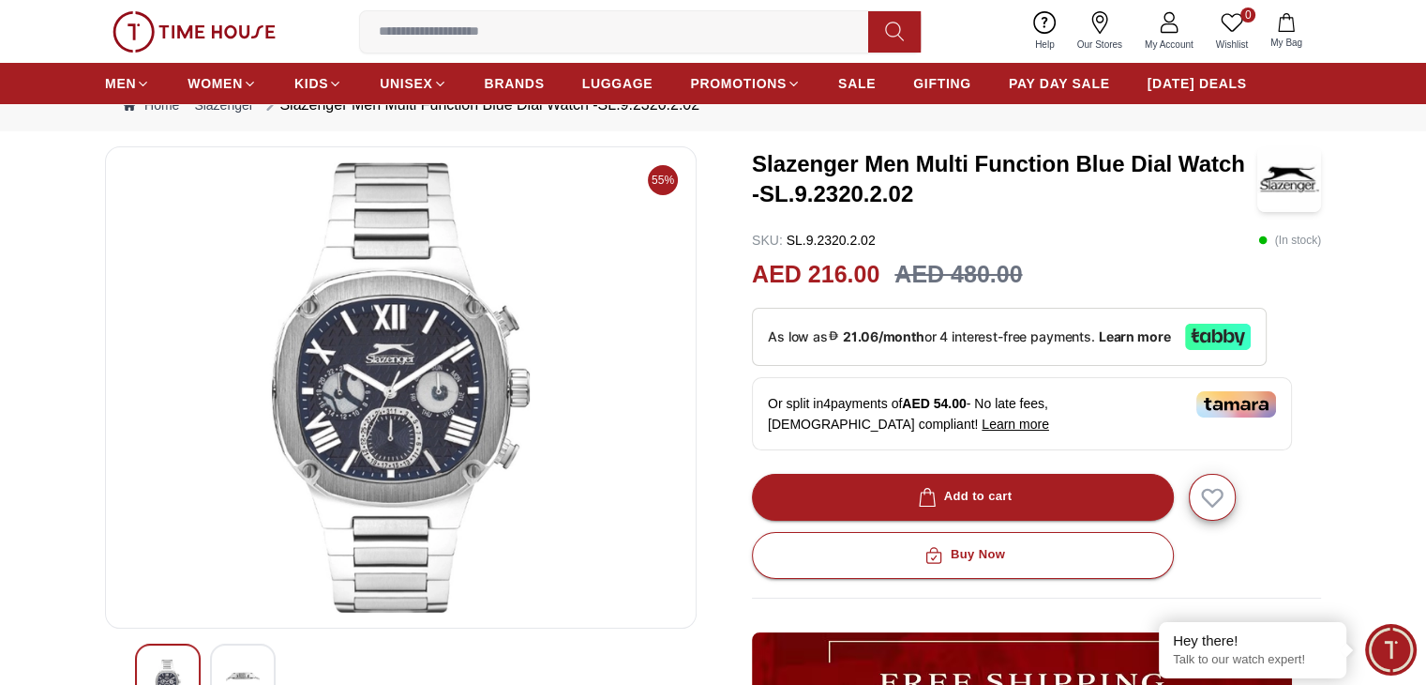
scroll to position [94, 0]
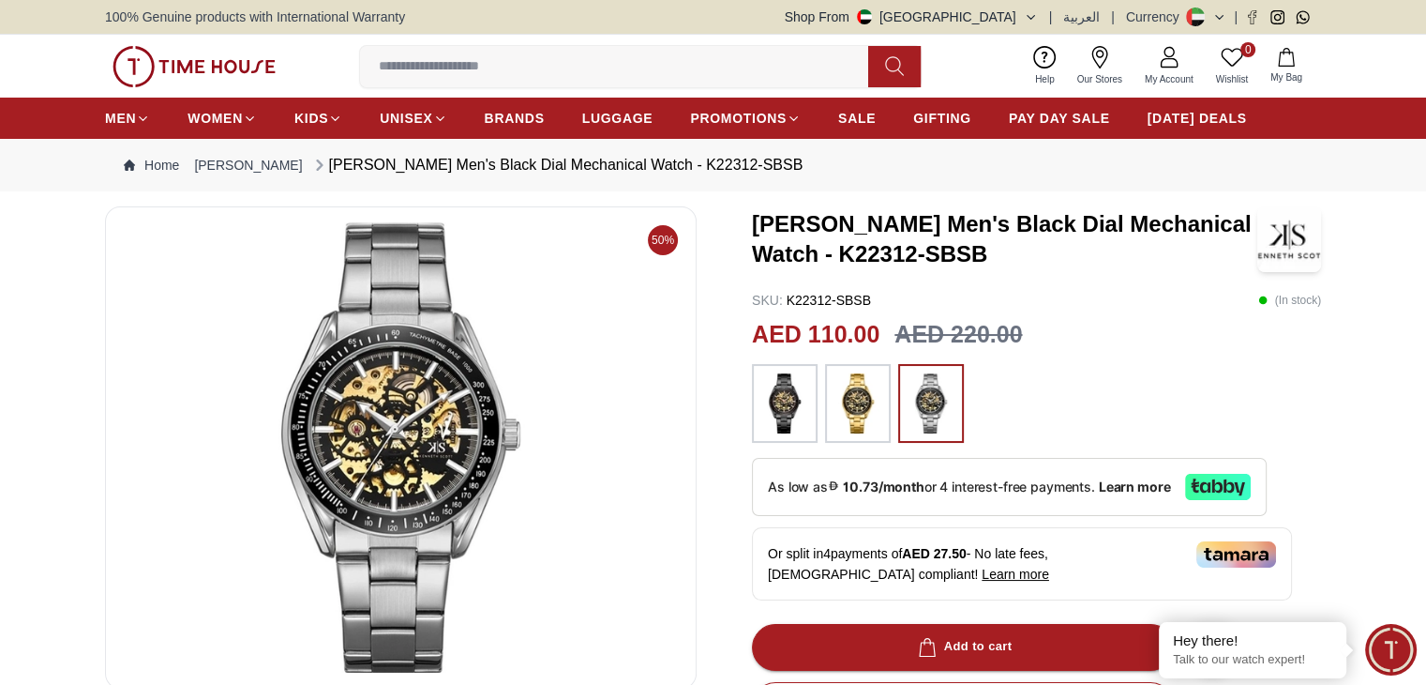
click at [840, 401] on img at bounding box center [858, 403] width 47 height 60
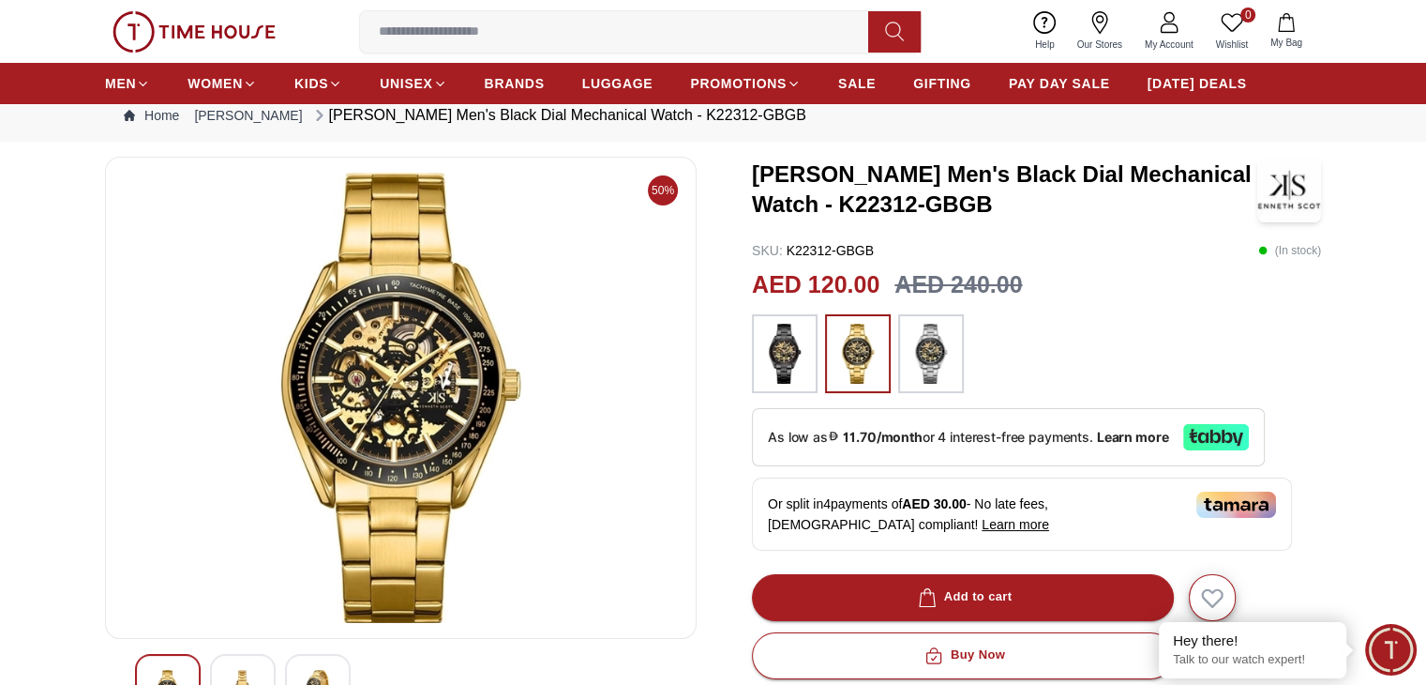
scroll to position [94, 0]
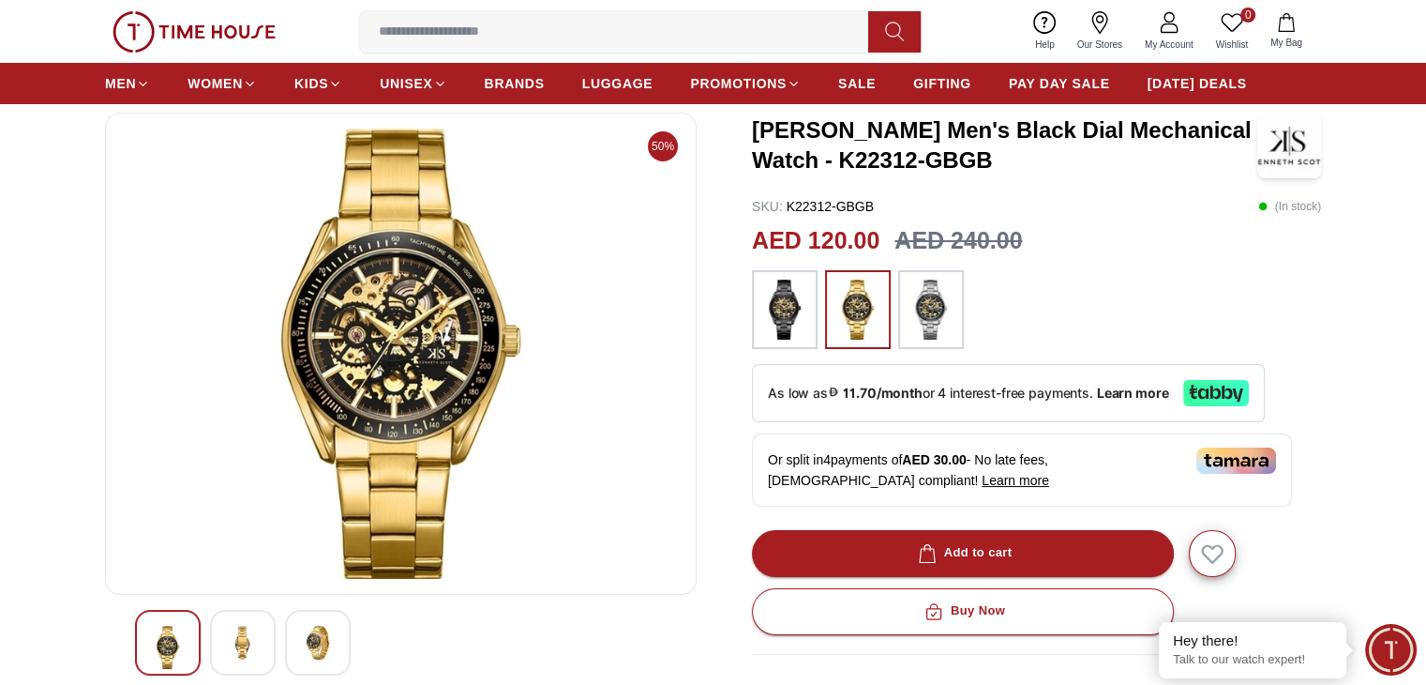
click at [916, 331] on img at bounding box center [931, 309] width 47 height 60
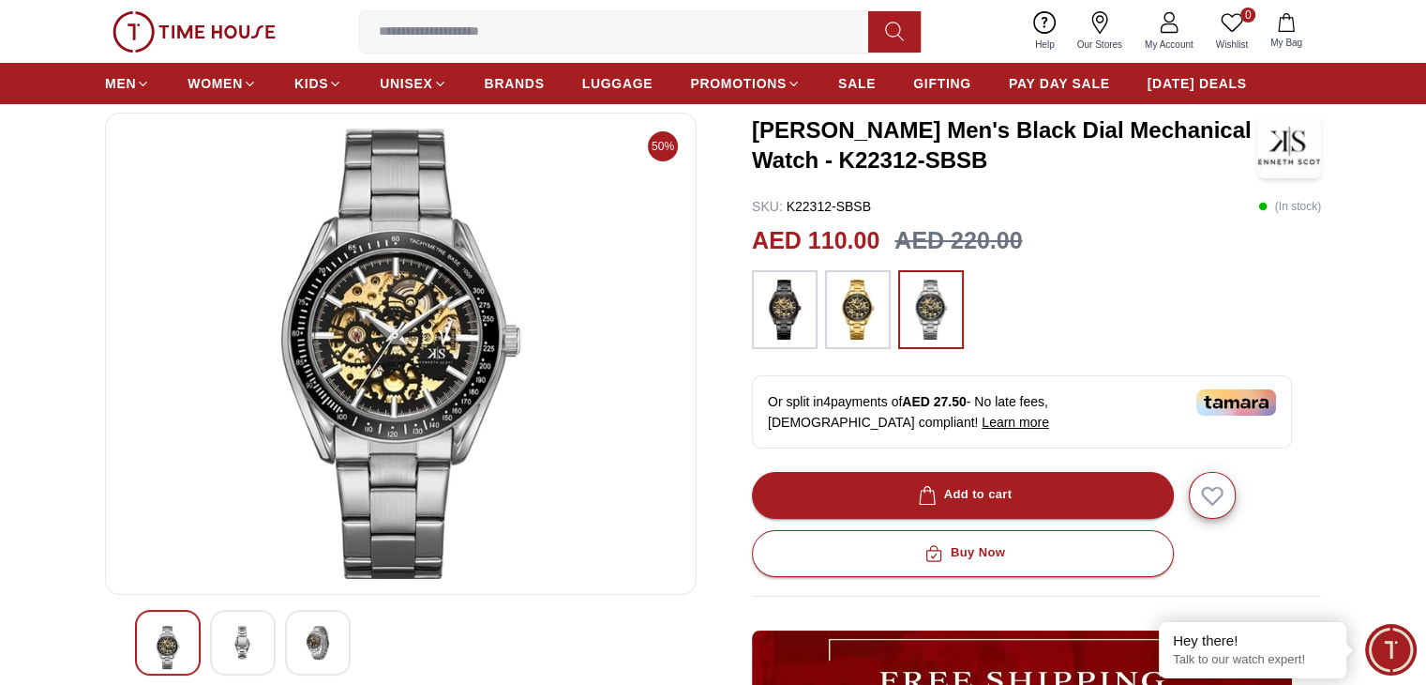
click at [775, 324] on img at bounding box center [784, 309] width 47 height 60
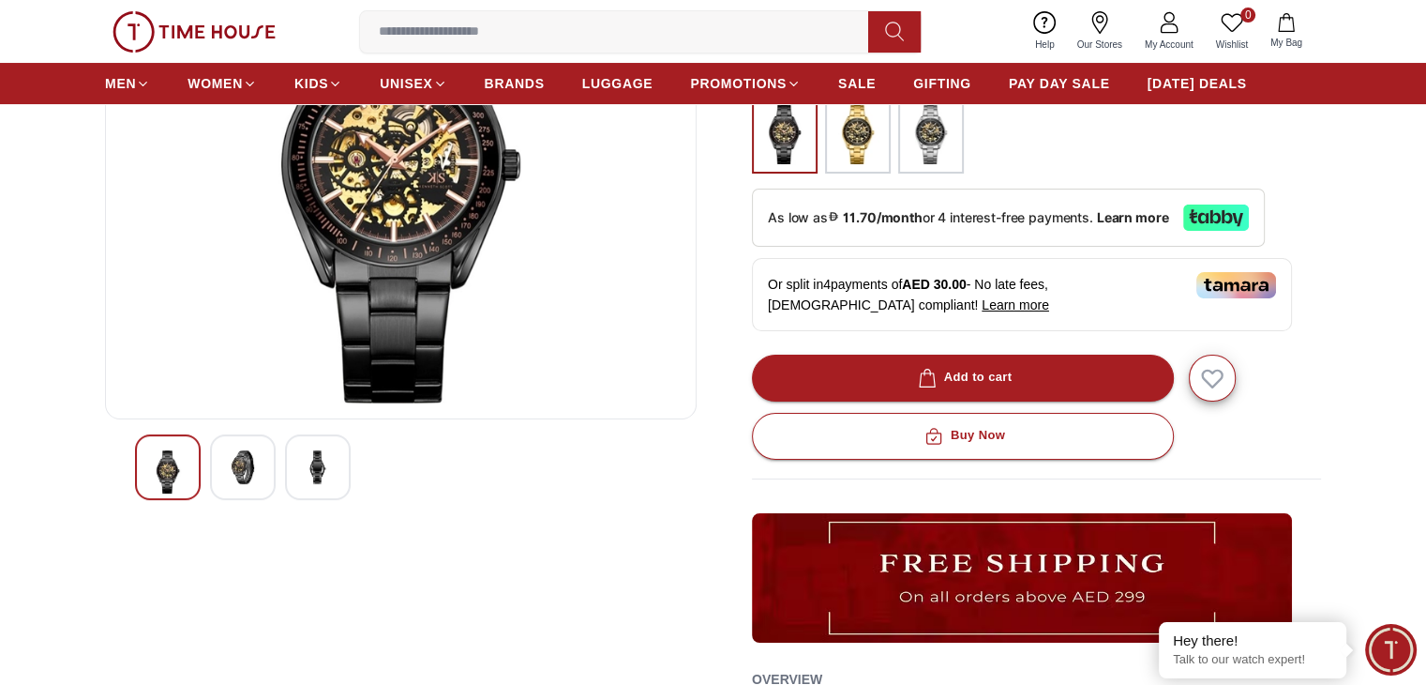
scroll to position [281, 0]
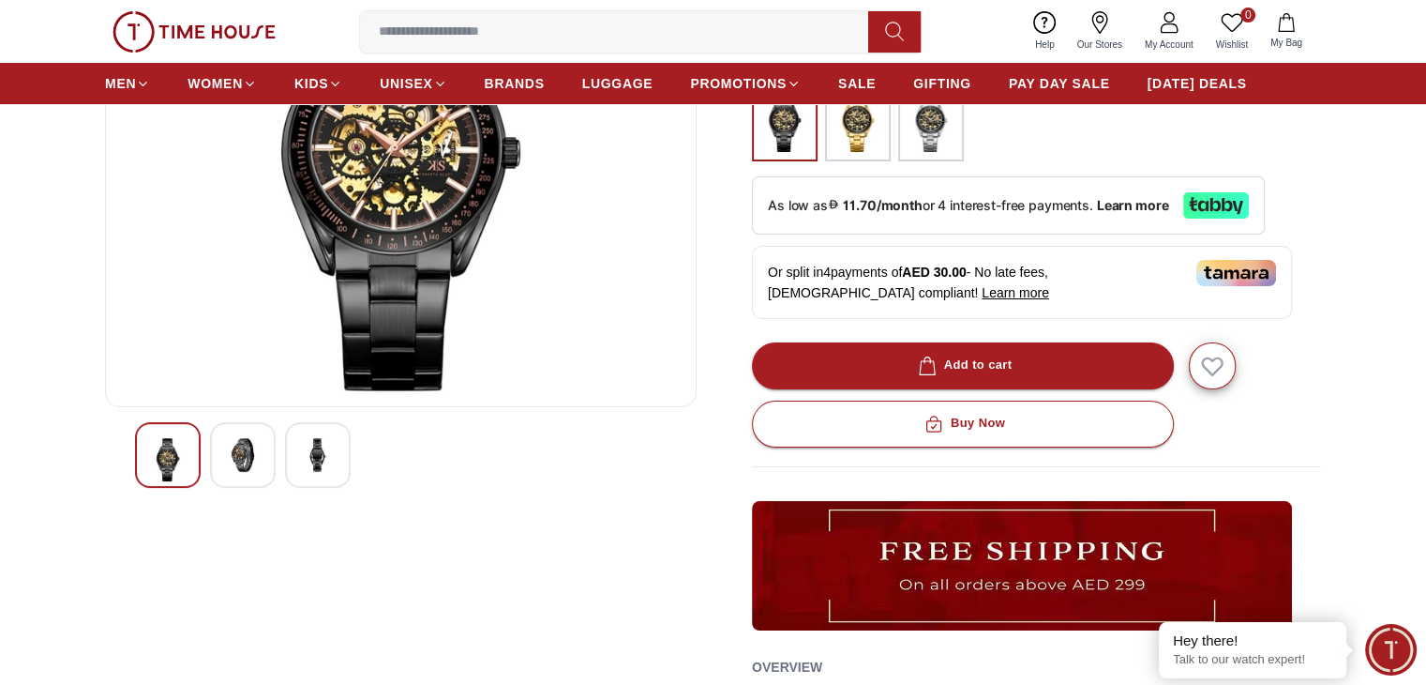
click at [247, 443] on img at bounding box center [243, 455] width 34 height 34
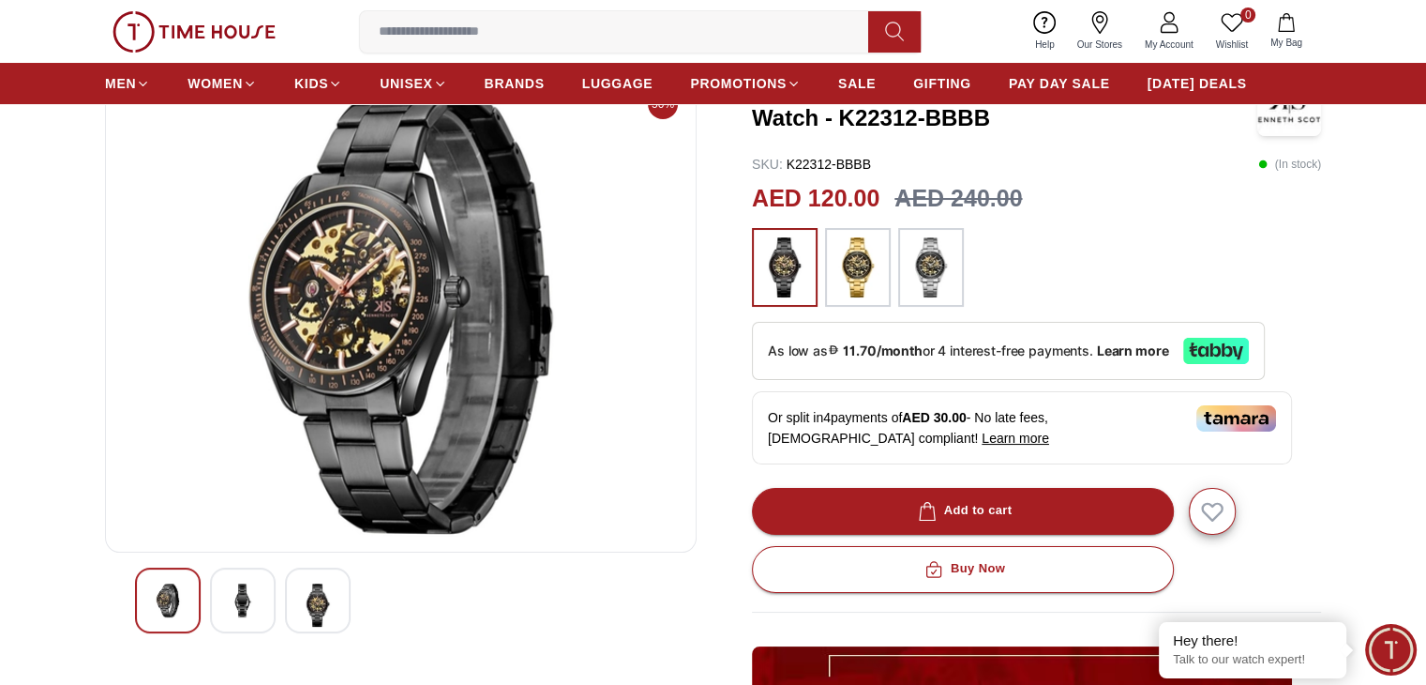
scroll to position [94, 0]
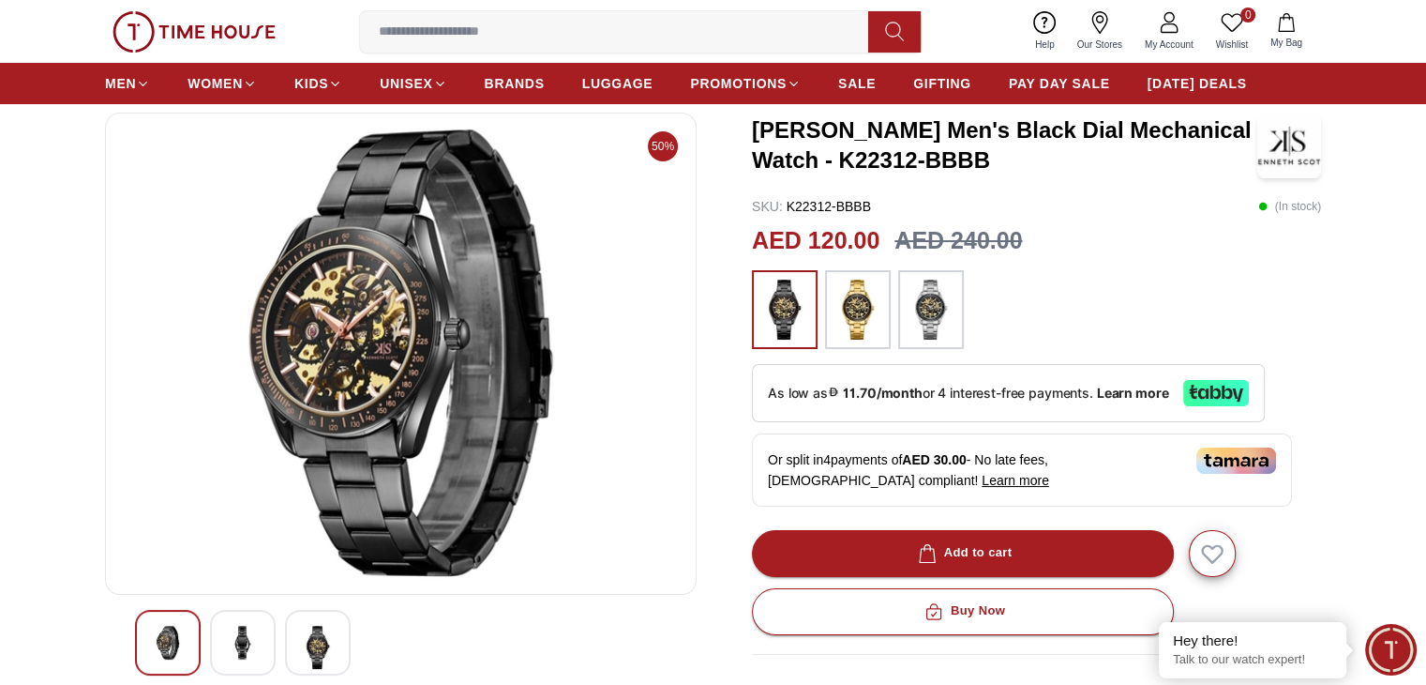
click at [934, 326] on img at bounding box center [931, 309] width 47 height 60
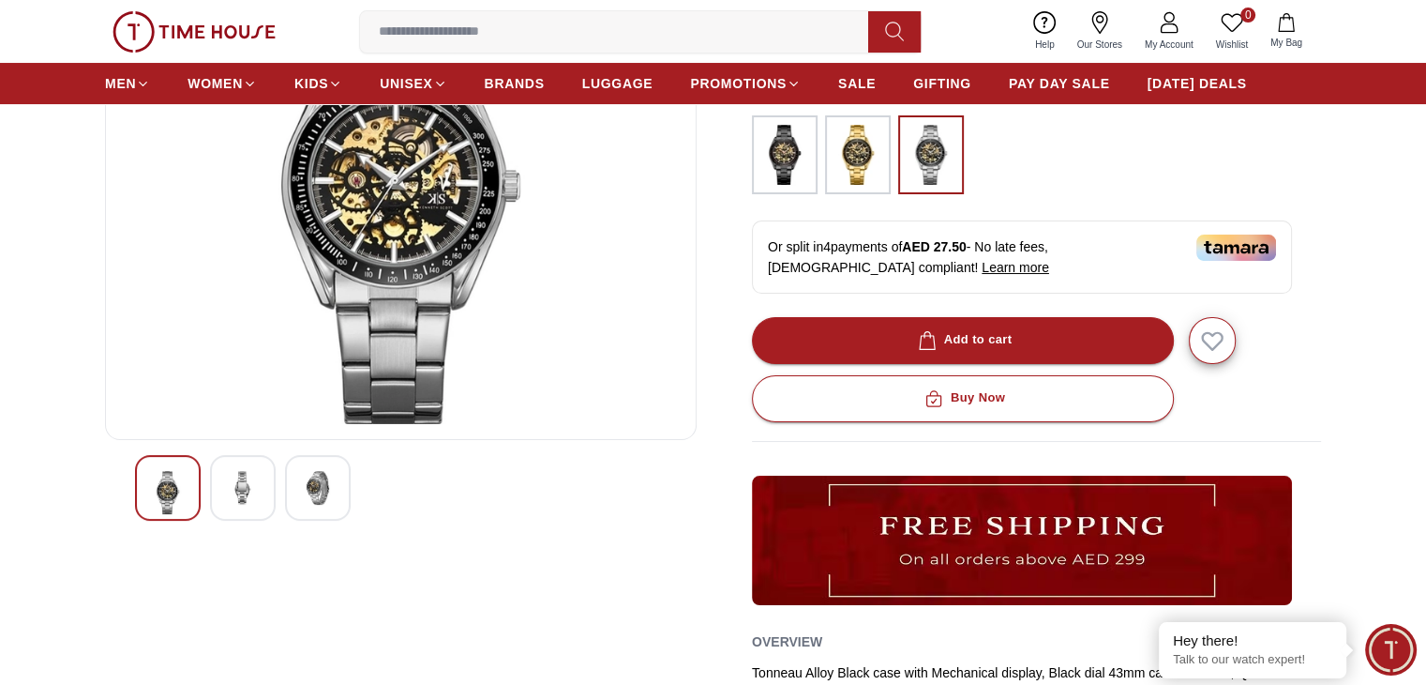
scroll to position [281, 0]
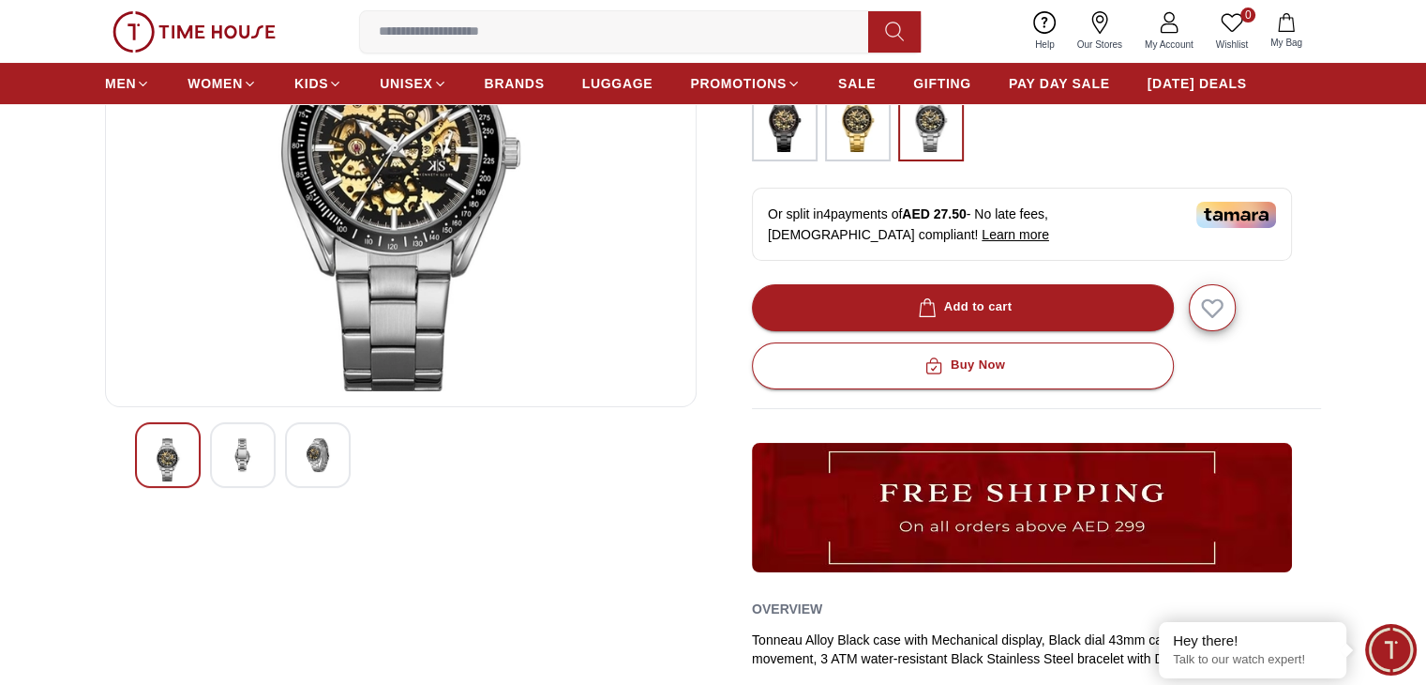
click at [258, 452] on img at bounding box center [243, 455] width 34 height 34
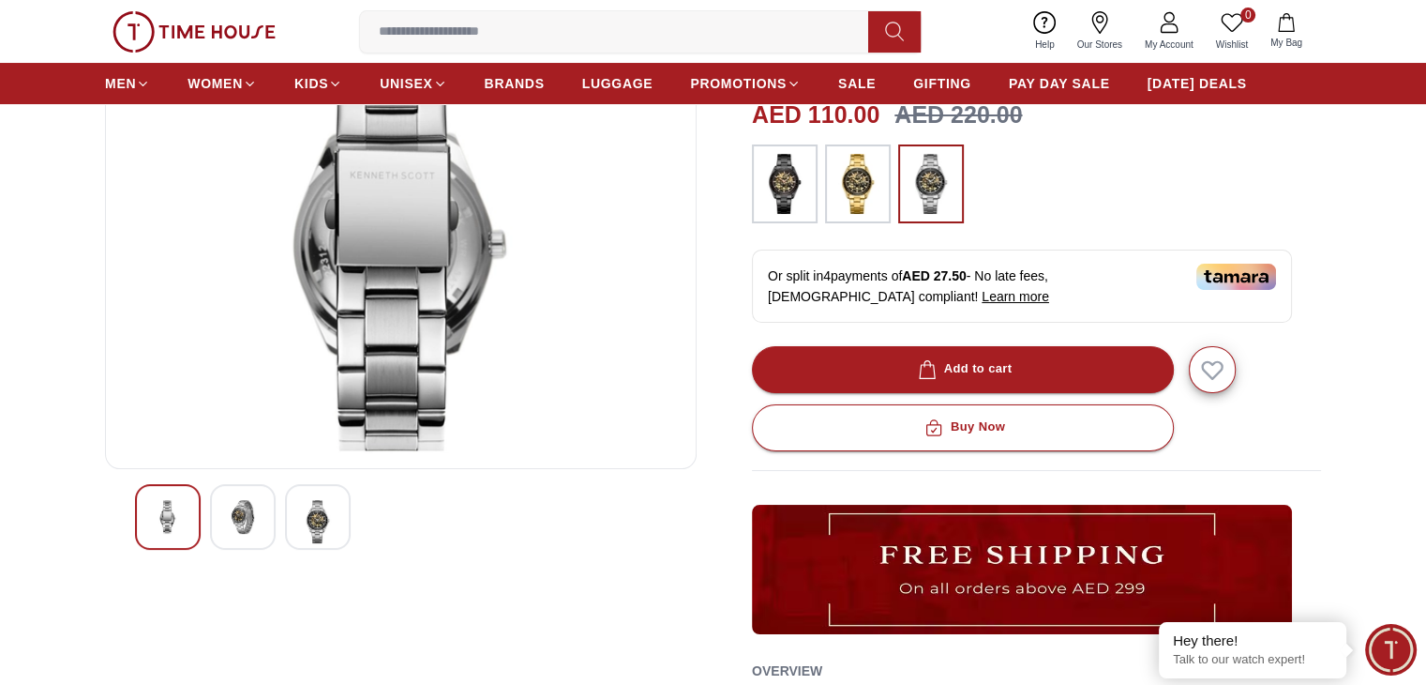
scroll to position [188, 0]
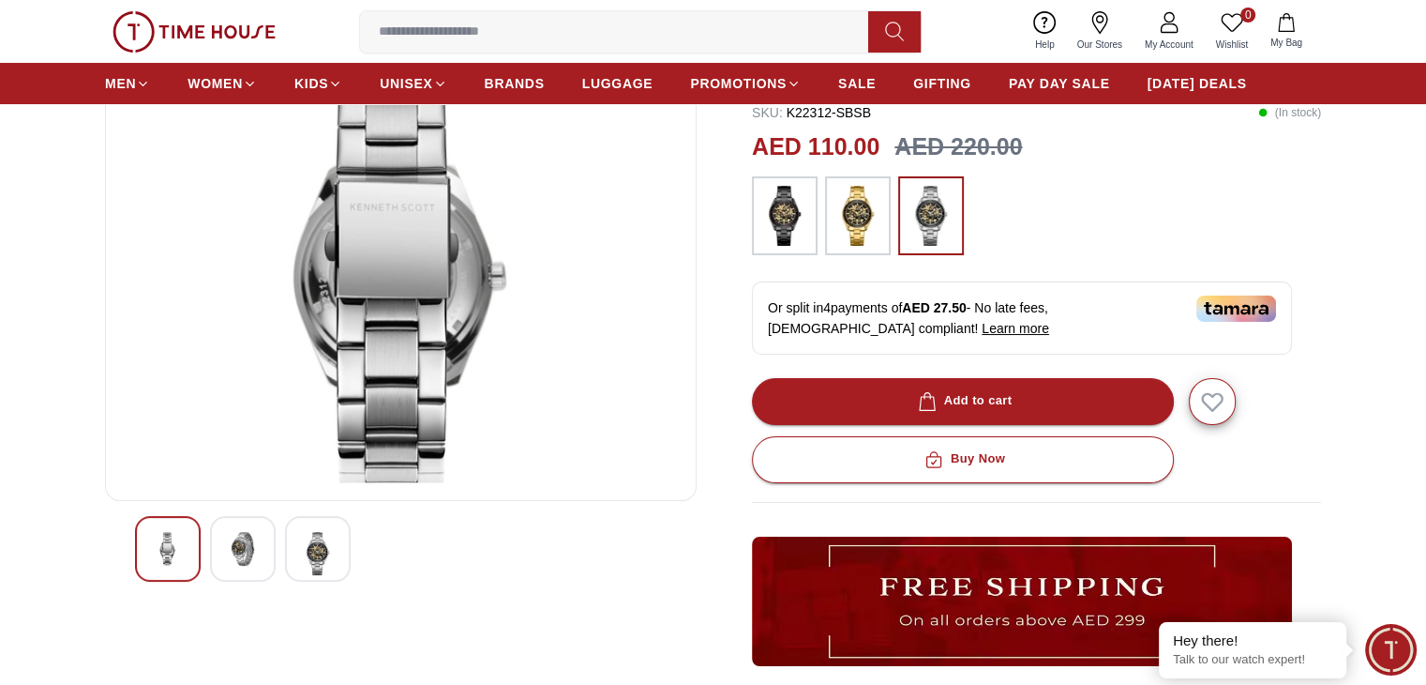
click at [313, 552] on img at bounding box center [318, 553] width 34 height 43
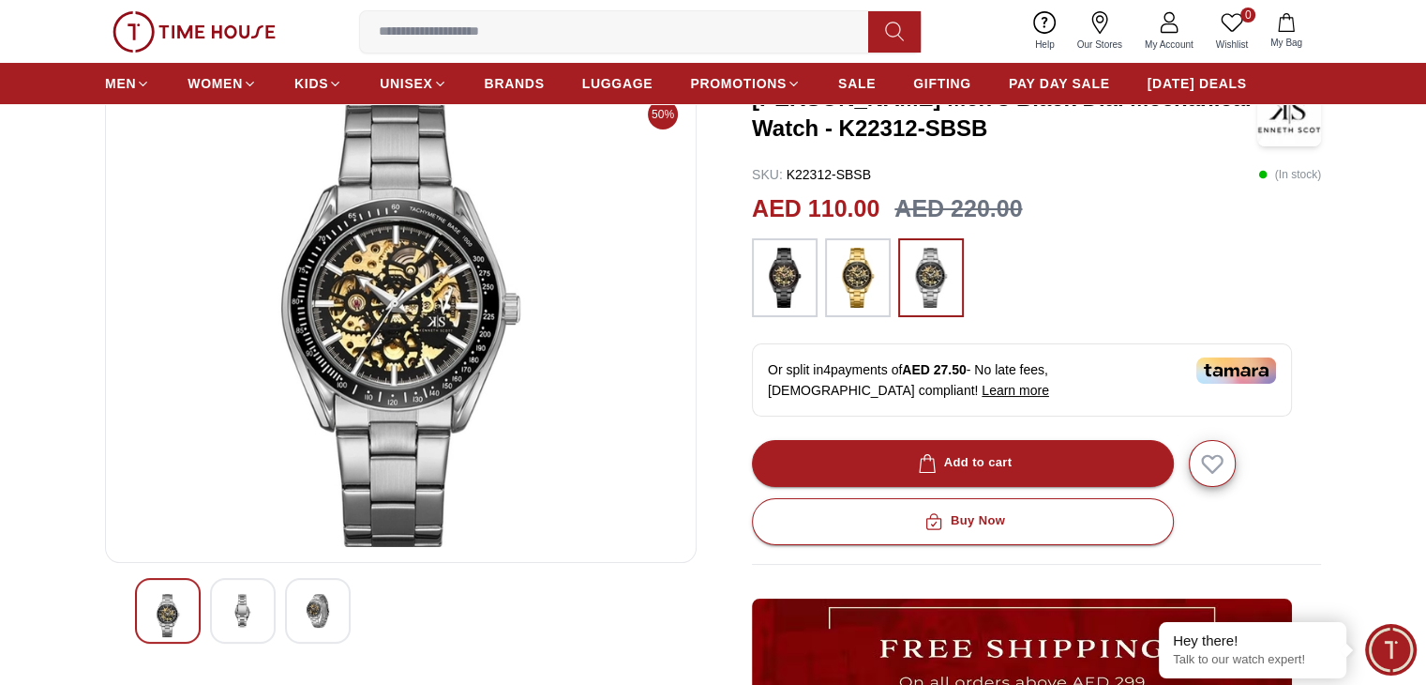
scroll to position [94, 0]
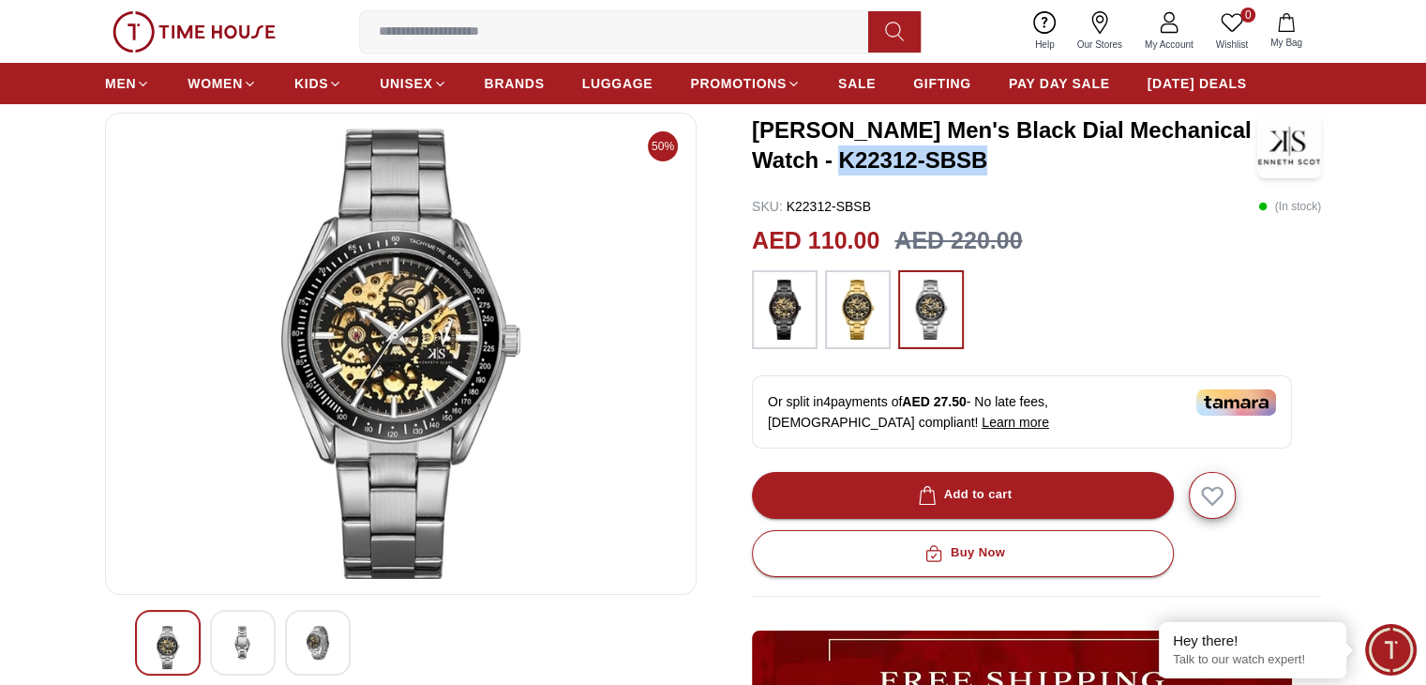
drag, startPoint x: 841, startPoint y: 161, endPoint x: 1134, endPoint y: 173, distance: 292.8
click at [1134, 173] on h3 "[PERSON_NAME] Men's Black Dial Mechanical Watch - K22312-SBSB" at bounding box center [1004, 145] width 505 height 60
copy h3 "K22312-SBSB"
